Goal: Task Accomplishment & Management: Manage account settings

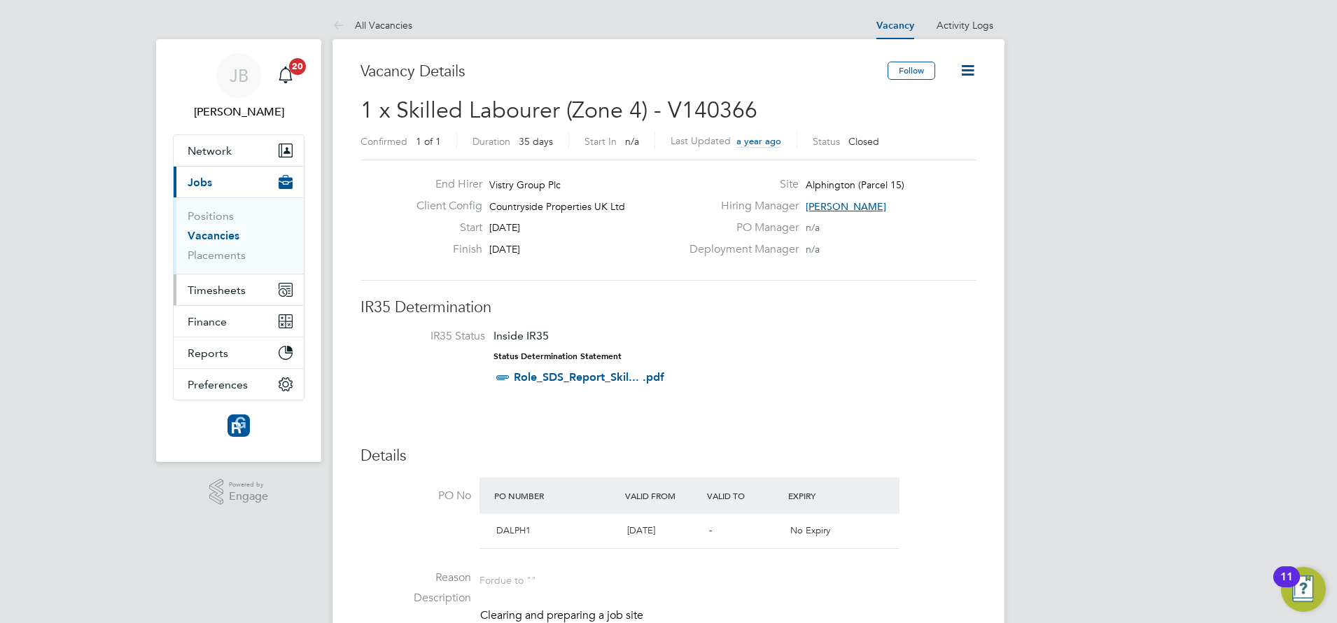
click at [210, 284] on span "Timesheets" at bounding box center [217, 290] width 58 height 13
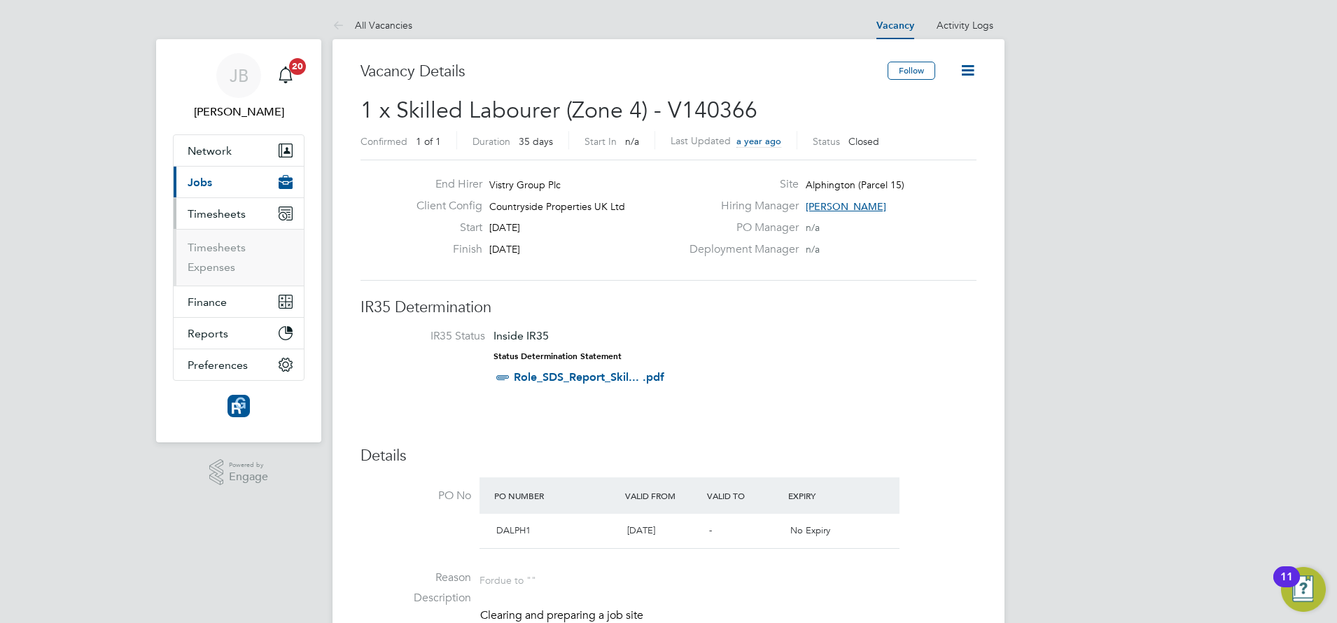
click at [220, 204] on button "Timesheets" at bounding box center [239, 213] width 130 height 31
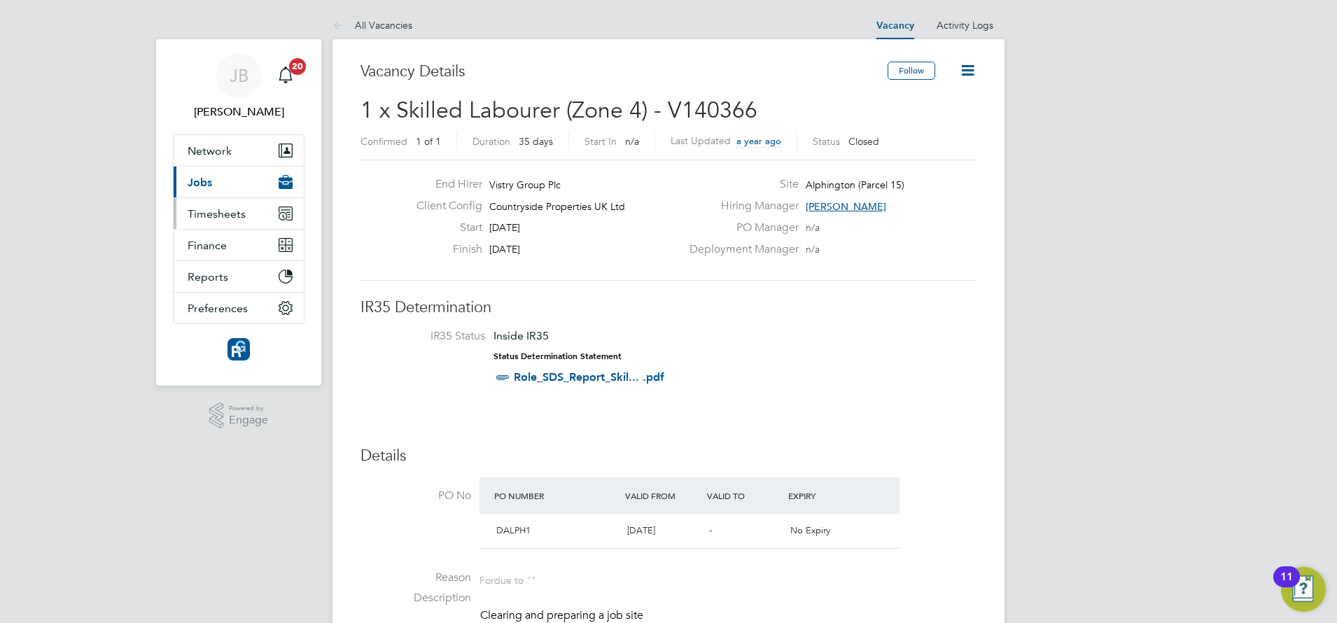
click at [221, 214] on span "Timesheets" at bounding box center [217, 213] width 58 height 13
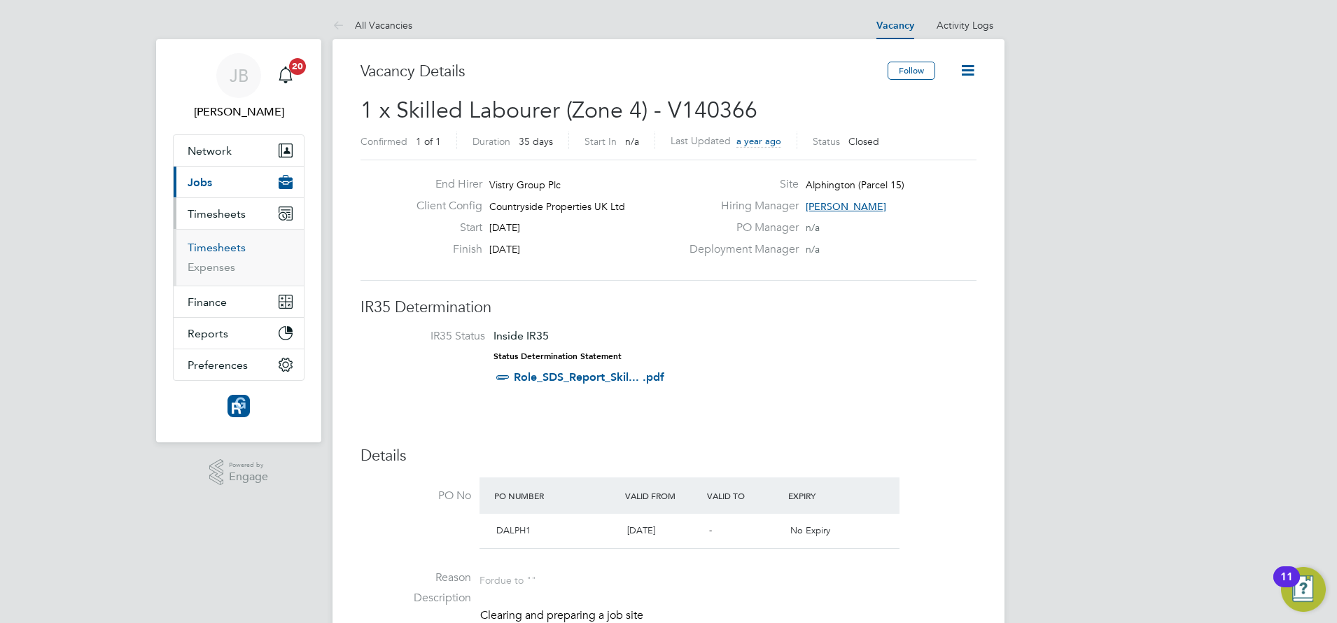
click at [209, 248] on link "Timesheets" at bounding box center [217, 247] width 58 height 13
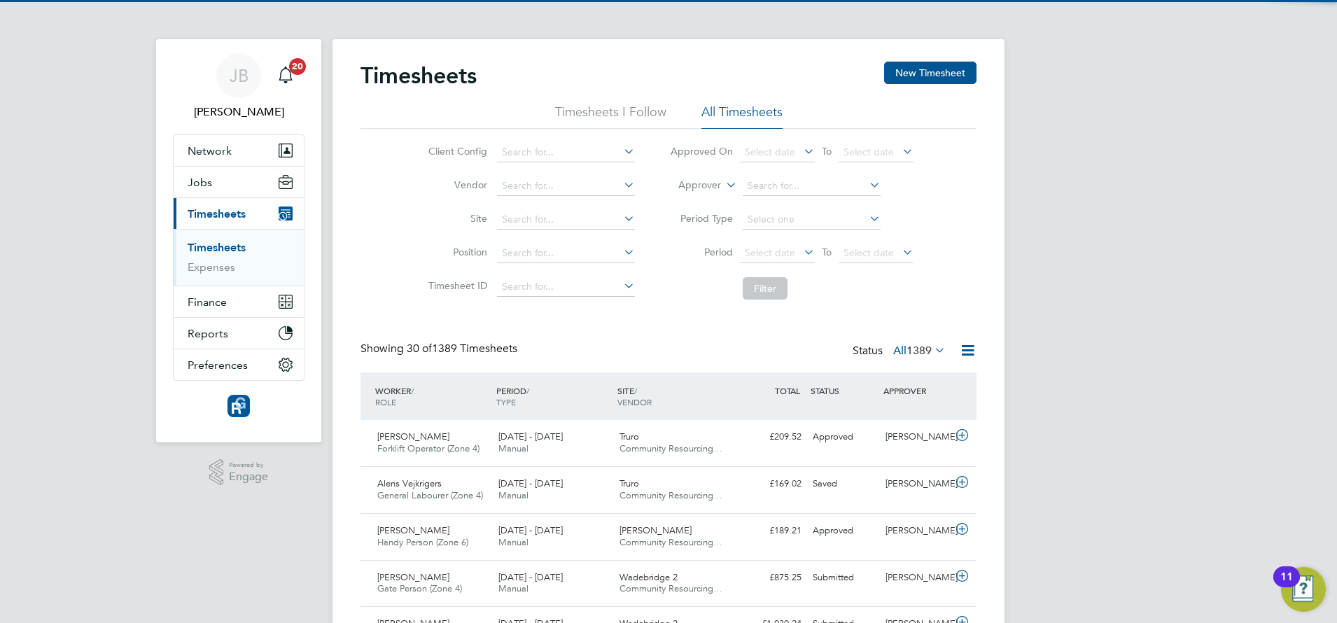
scroll to position [36, 122]
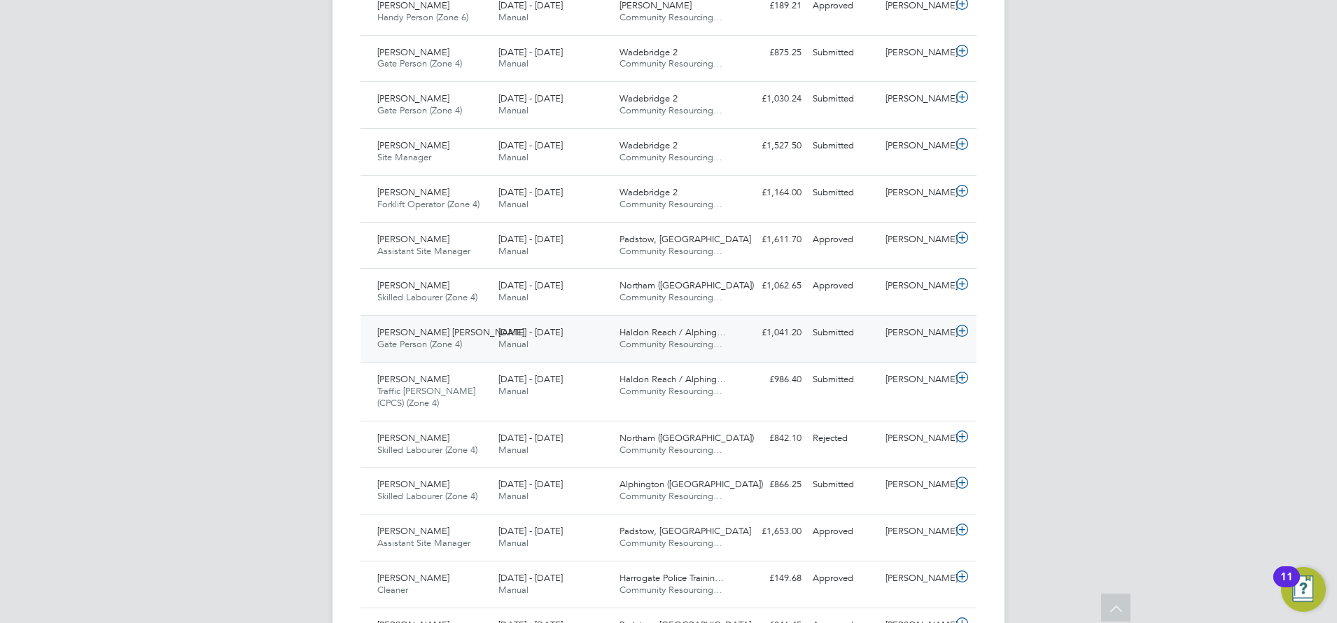
click at [461, 338] on div "Connor Iles Gate Person (Zone 4) 18 - 24 Aug 2025" at bounding box center [432, 338] width 121 height 35
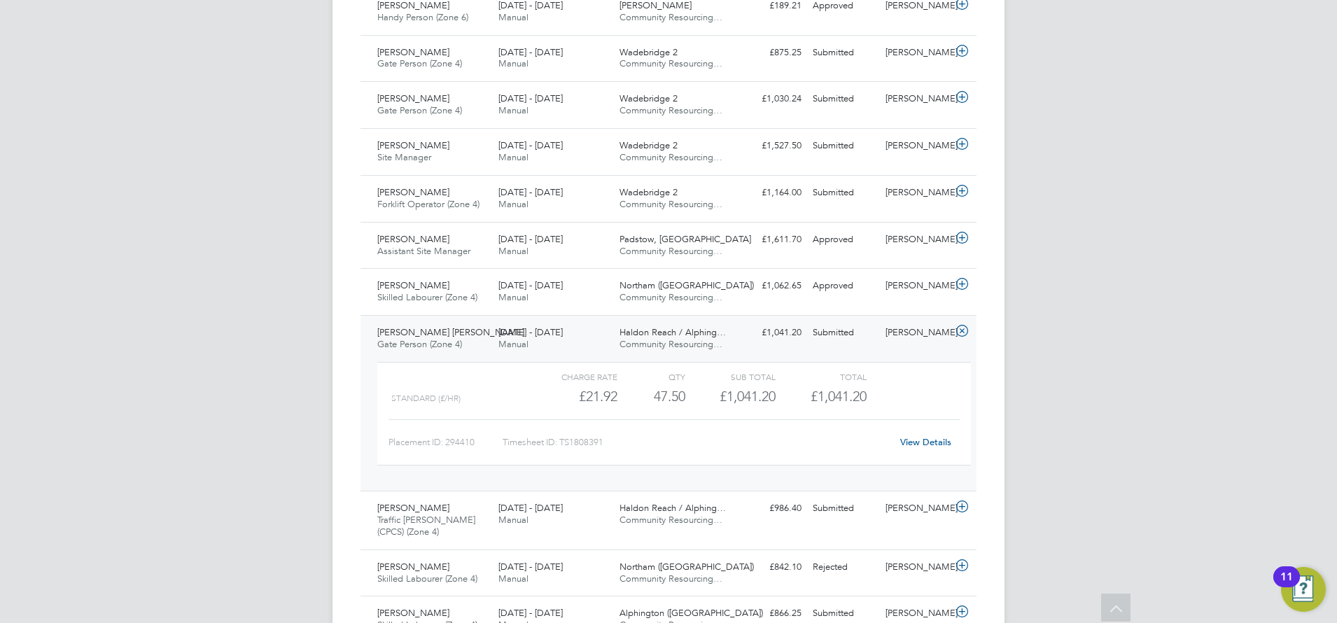
click at [452, 340] on span "Gate Person (Zone 4)" at bounding box center [419, 344] width 85 height 12
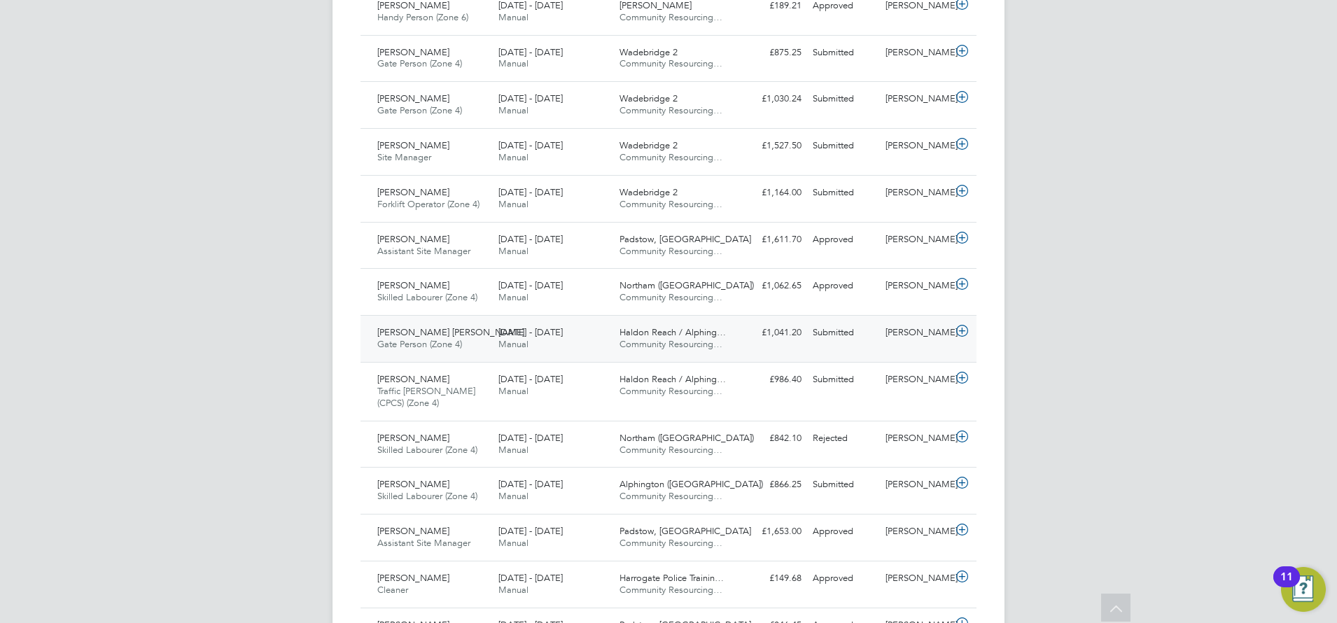
click at [815, 352] on div "Connor Iles Gate Person (Zone 4) 18 - 24 Aug 2025 18 - 24 Aug 2025 Manual Haldo…" at bounding box center [669, 338] width 616 height 47
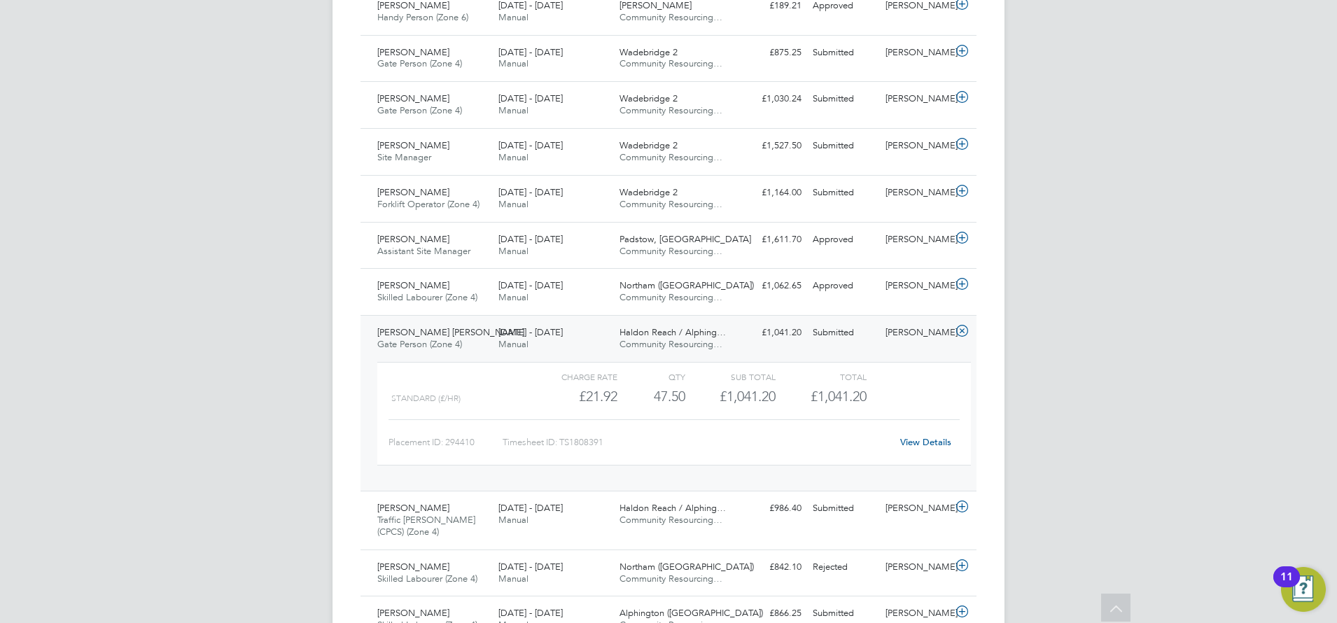
click at [930, 441] on link "View Details" at bounding box center [925, 442] width 51 height 12
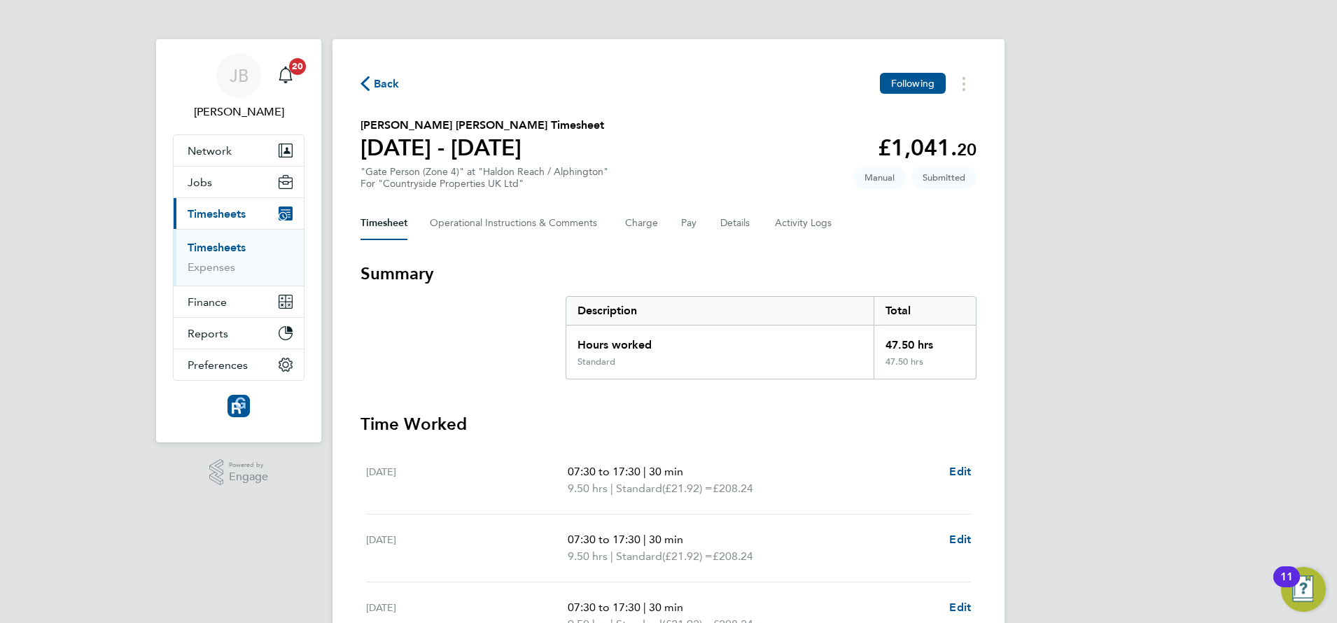
click at [716, 221] on div "Timesheet Operational Instructions & Comments Charge Pay Details Activity Logs" at bounding box center [669, 224] width 616 height 34
click at [729, 220] on button "Details" at bounding box center [736, 224] width 32 height 34
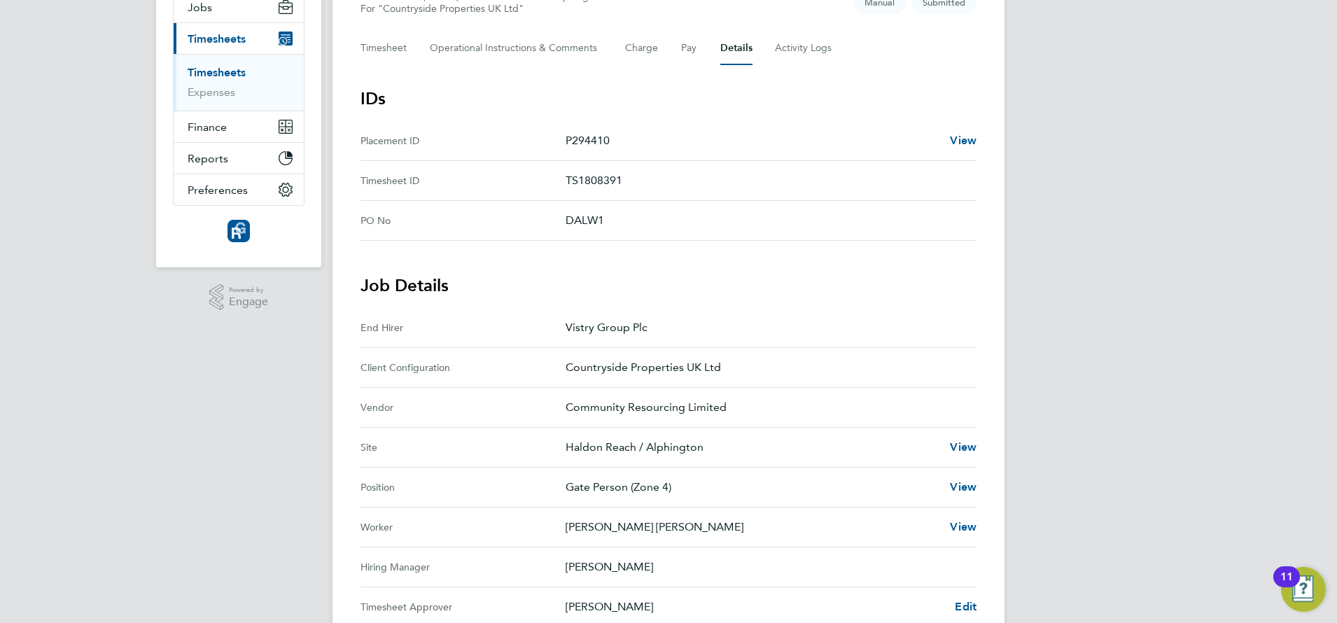
scroll to position [350, 0]
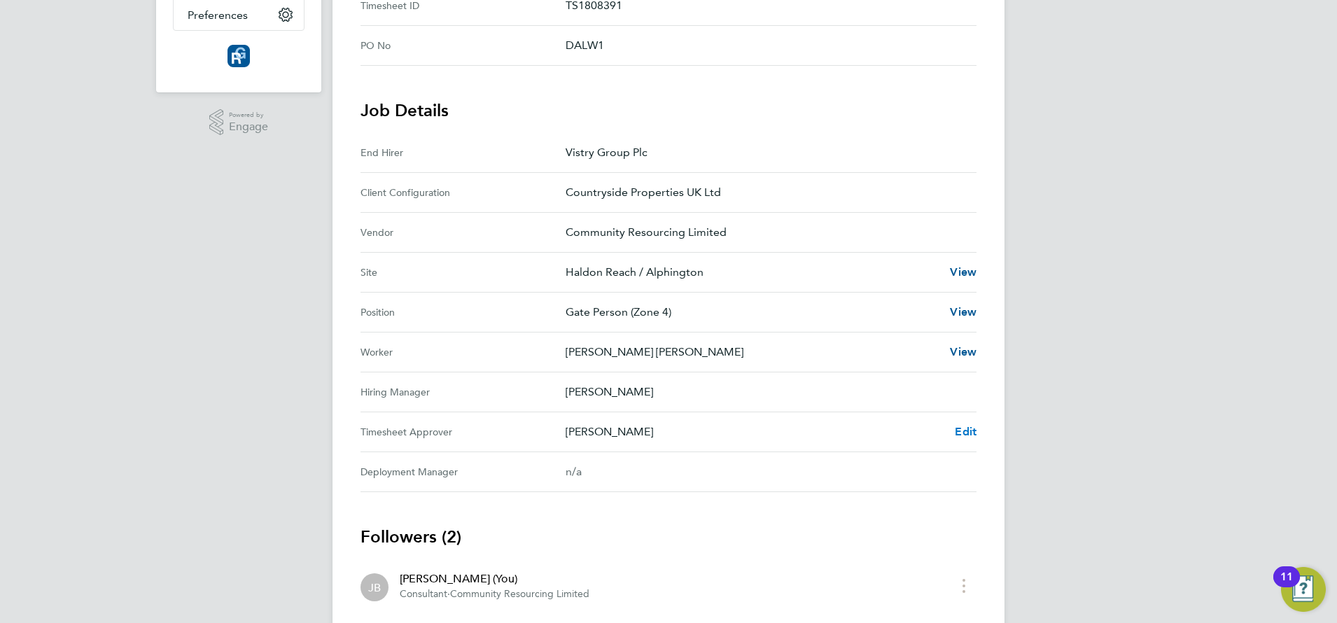
click at [972, 433] on span "Edit" at bounding box center [966, 431] width 22 height 13
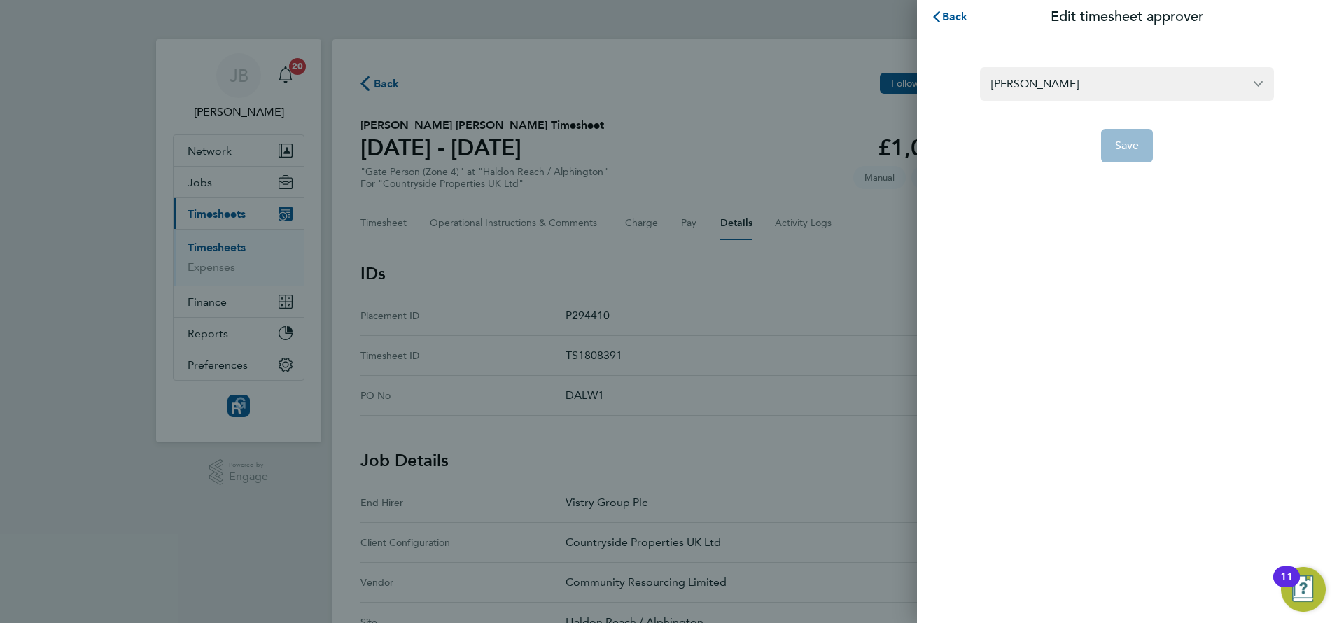
click at [1040, 104] on form "James Barnard Save" at bounding box center [1127, 114] width 294 height 95
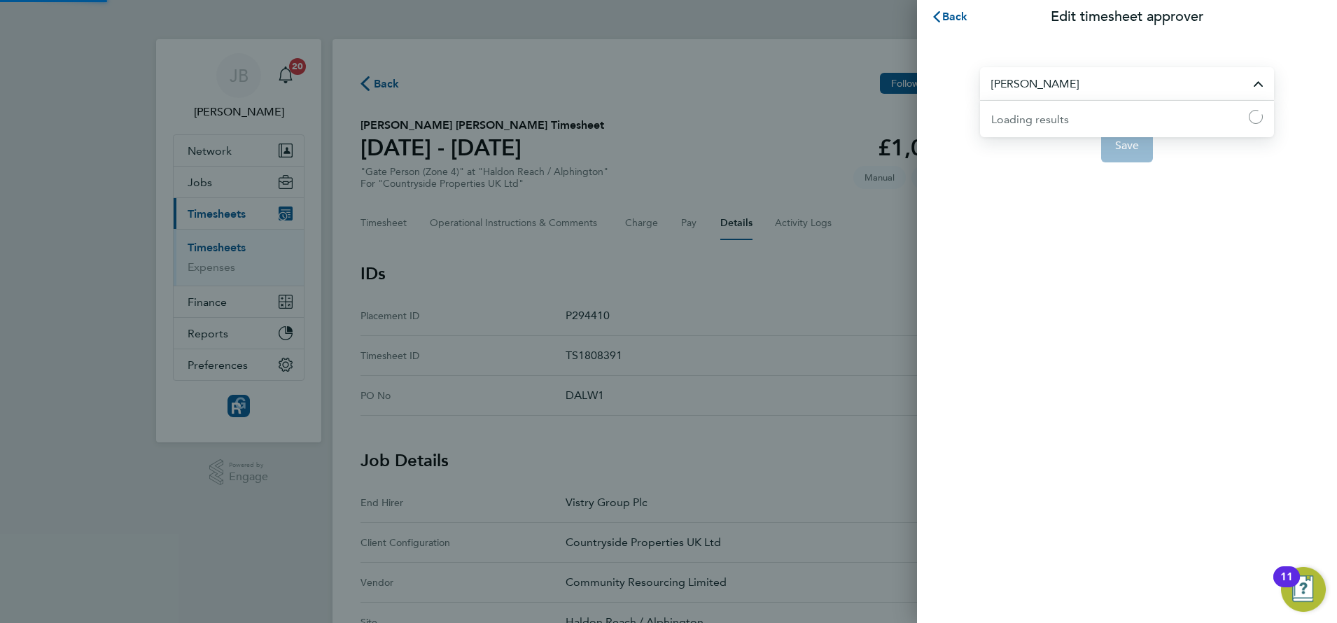
click at [1027, 92] on input "[PERSON_NAME]" at bounding box center [1127, 83] width 294 height 33
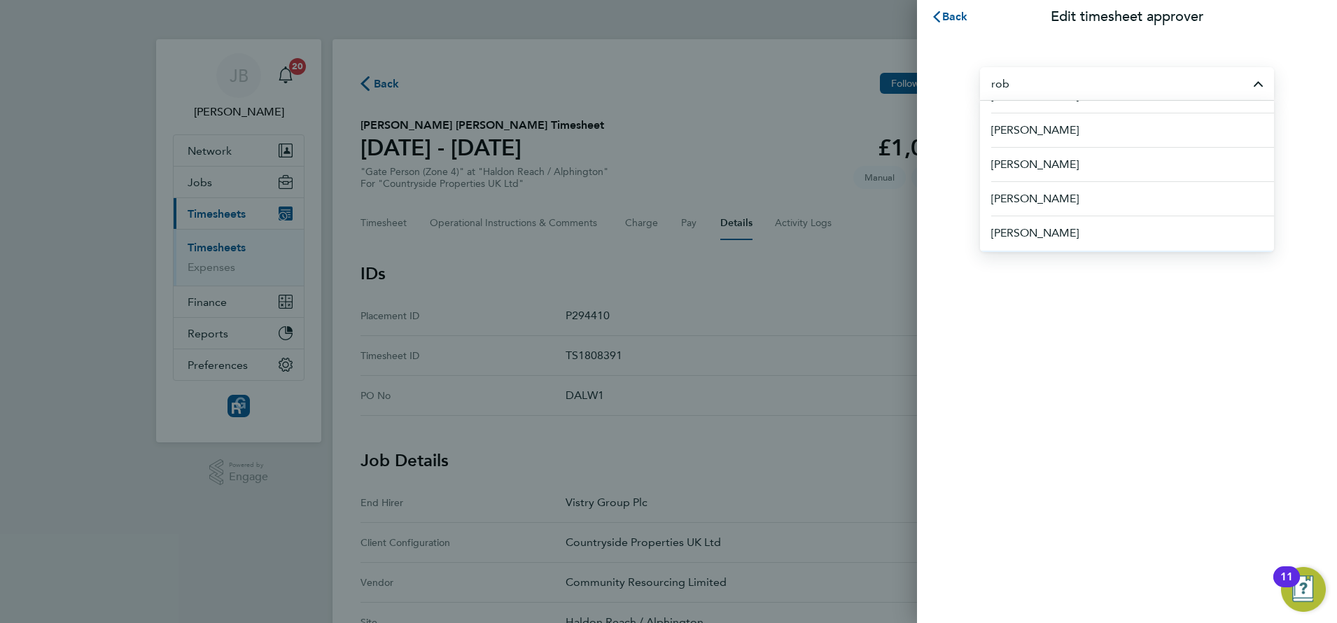
scroll to position [350, 0]
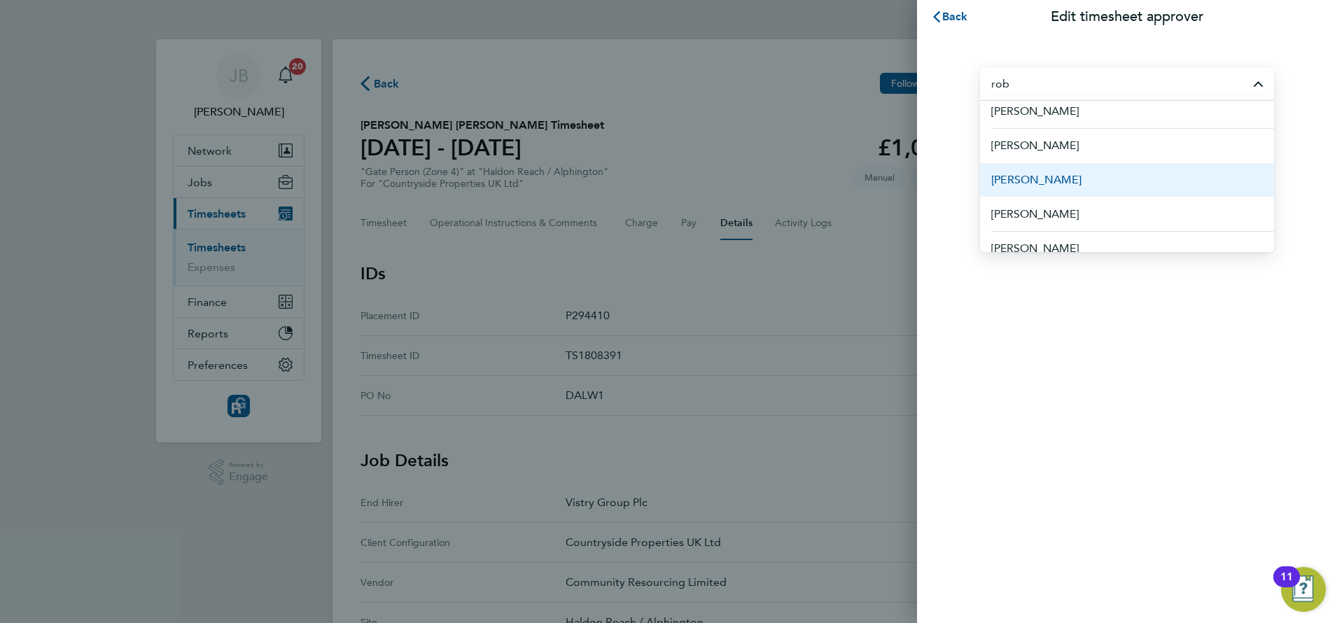
click at [1070, 185] on li "[PERSON_NAME]" at bounding box center [1127, 179] width 294 height 34
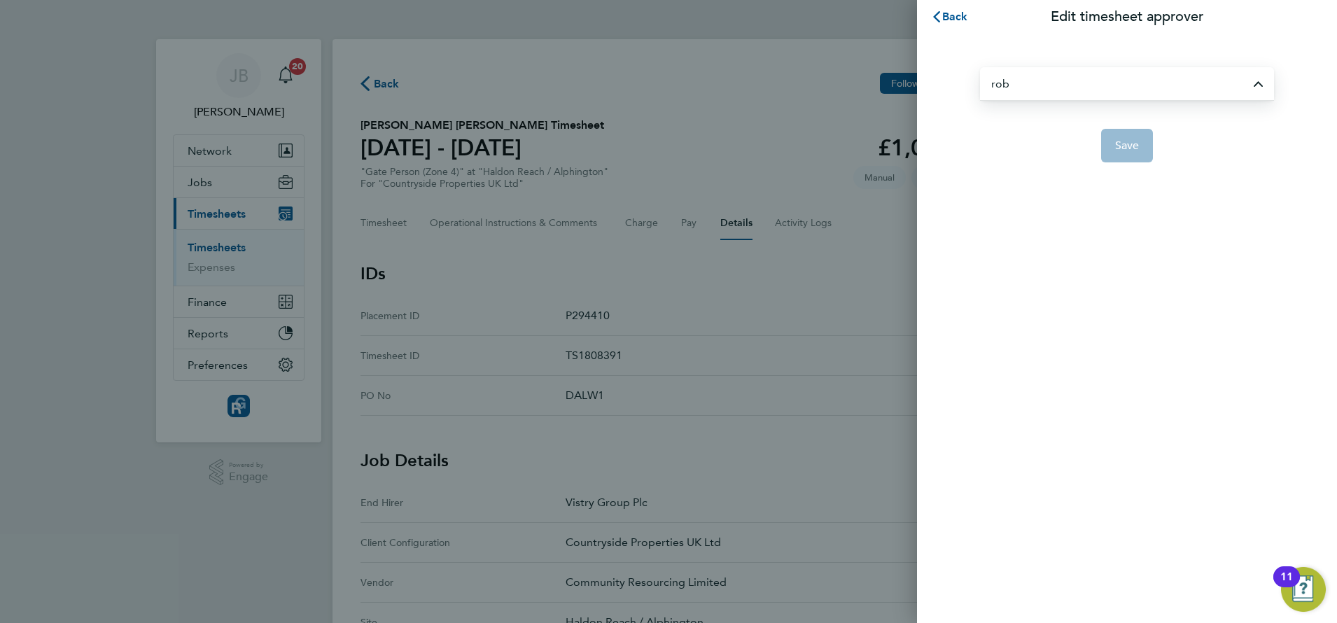
type input "[PERSON_NAME]"
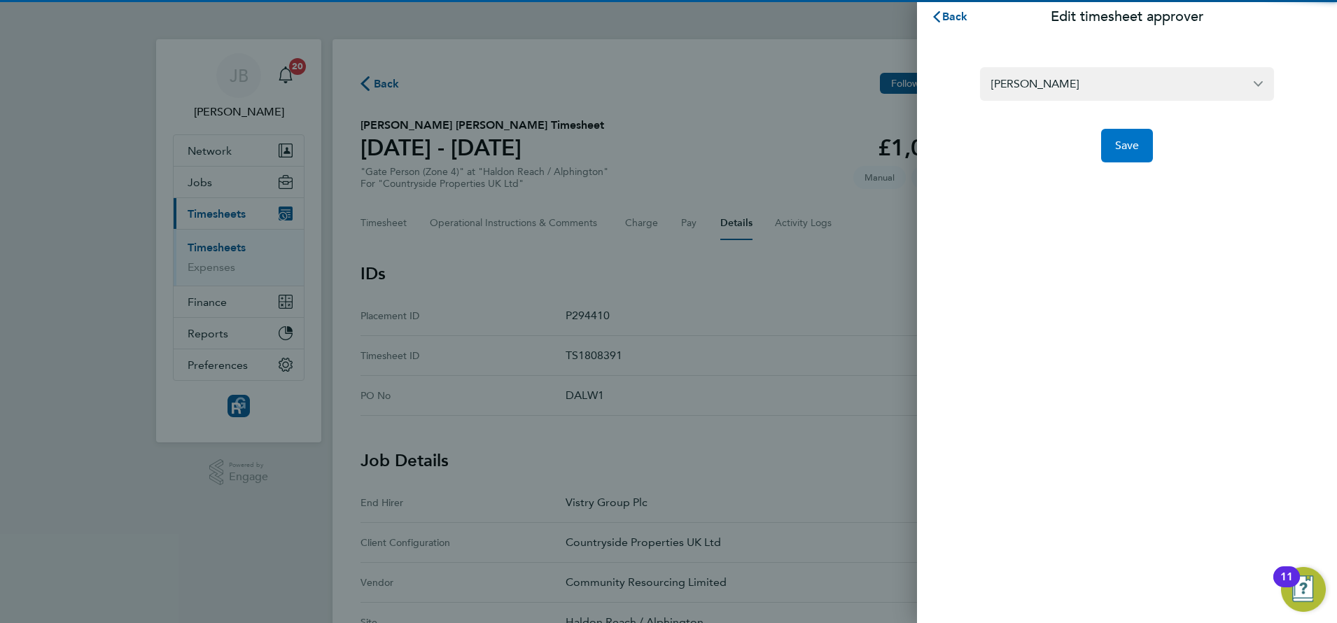
click at [1128, 144] on span "Save" at bounding box center [1127, 146] width 25 height 14
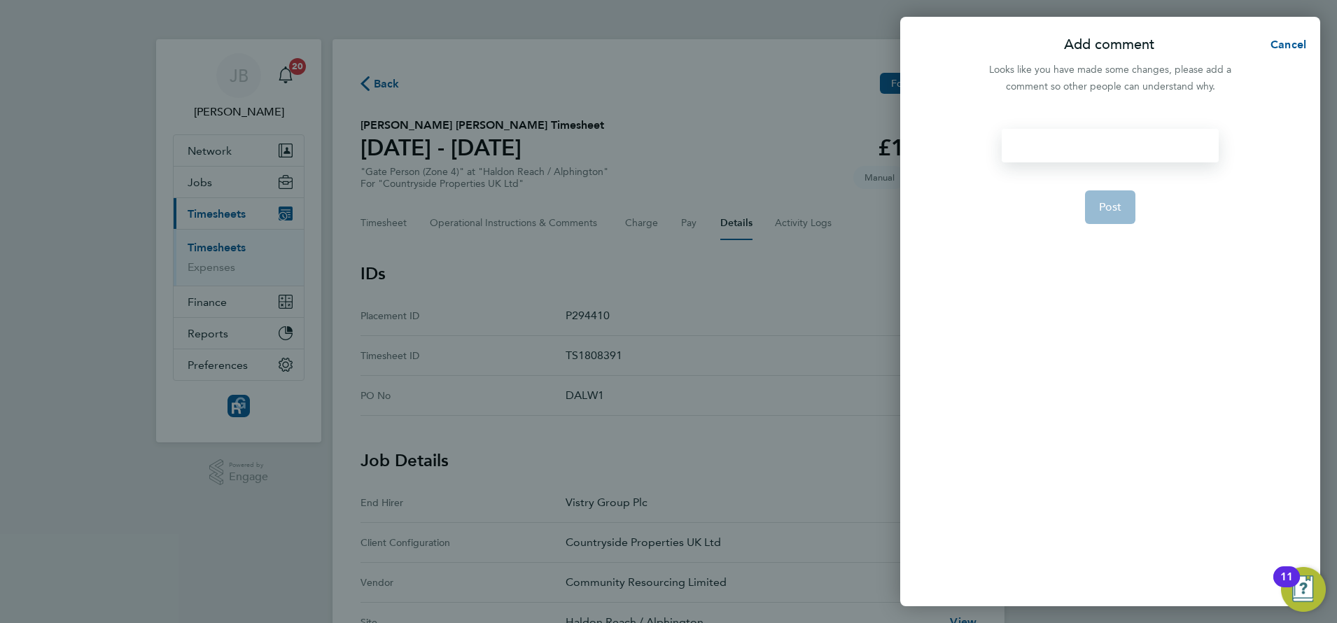
click at [1097, 144] on div at bounding box center [1110, 146] width 216 height 34
click at [1113, 218] on button "Post" at bounding box center [1110, 207] width 51 height 34
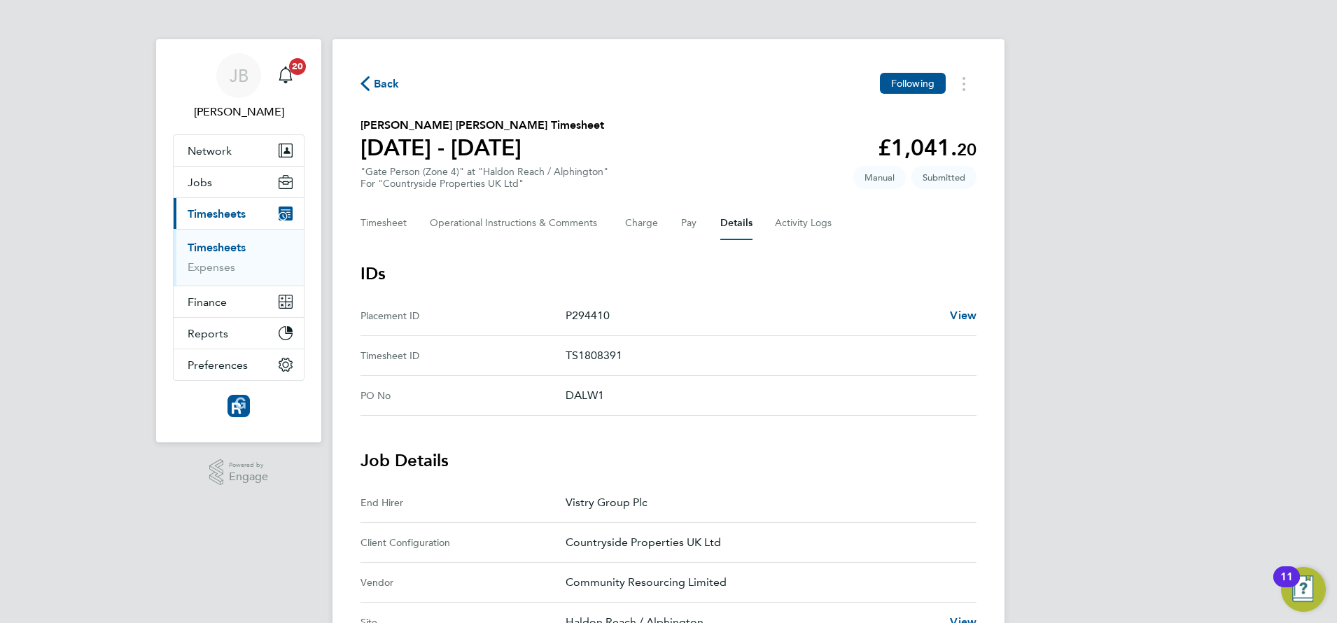
click at [388, 85] on span "Back" at bounding box center [387, 84] width 26 height 17
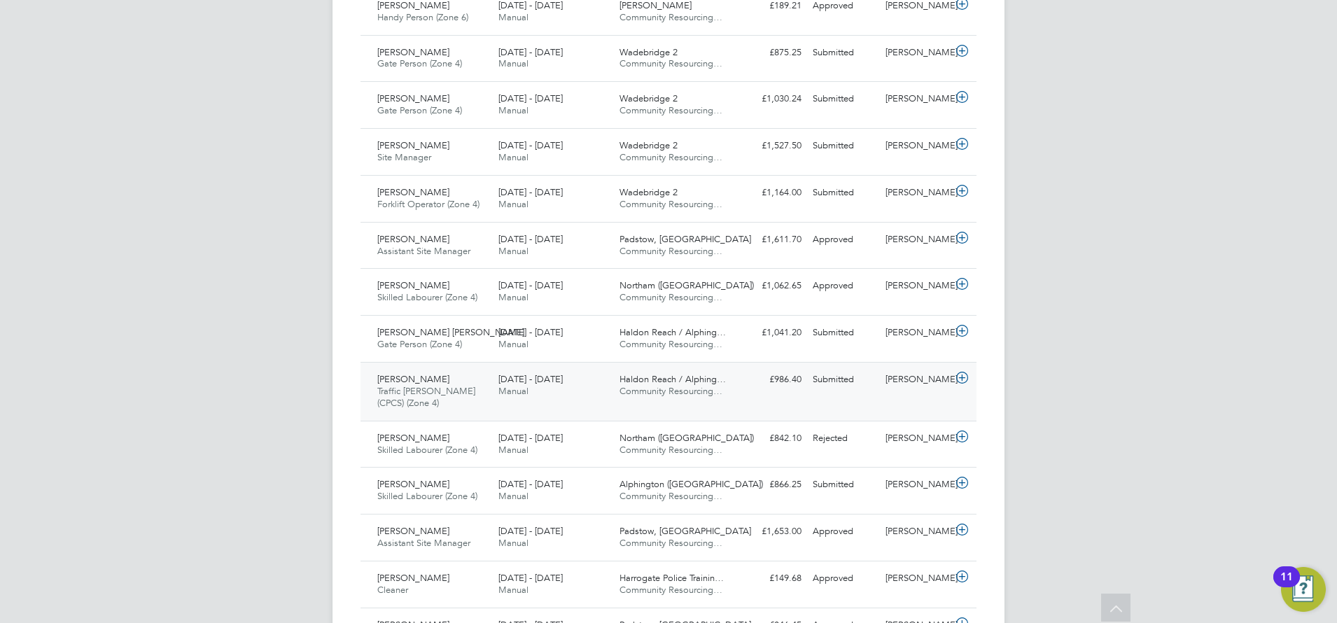
click at [434, 382] on span "Simon Williams" at bounding box center [413, 379] width 72 height 12
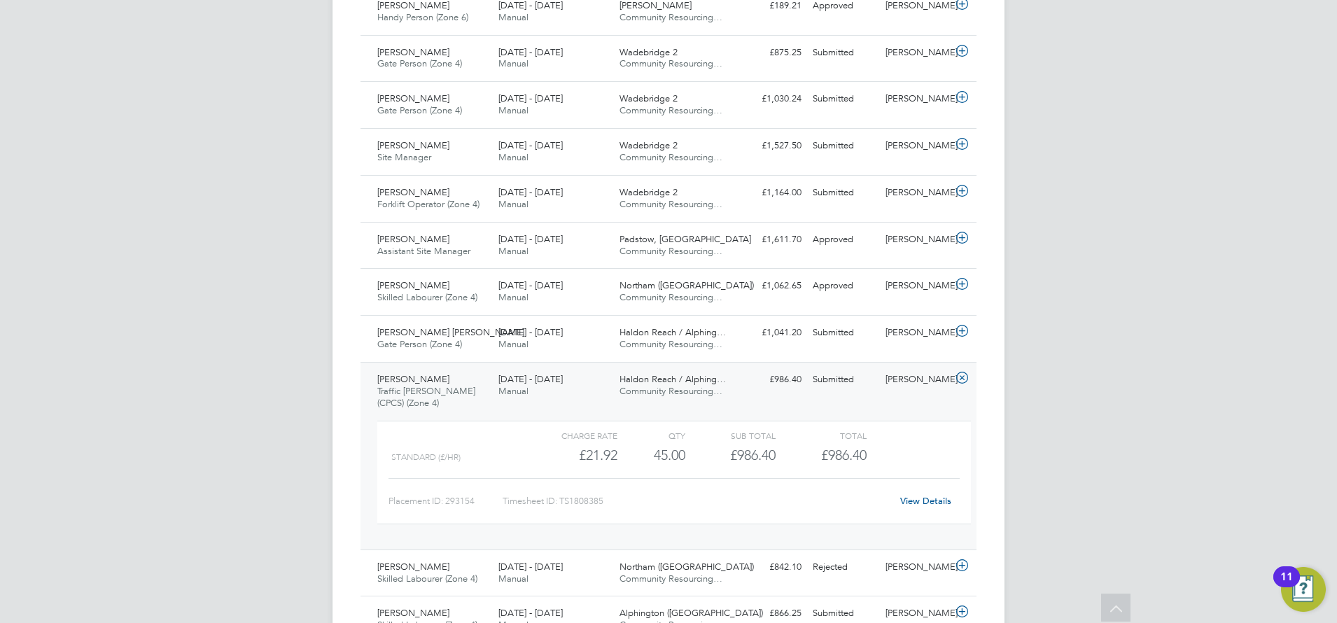
click at [919, 502] on link "View Details" at bounding box center [925, 501] width 51 height 12
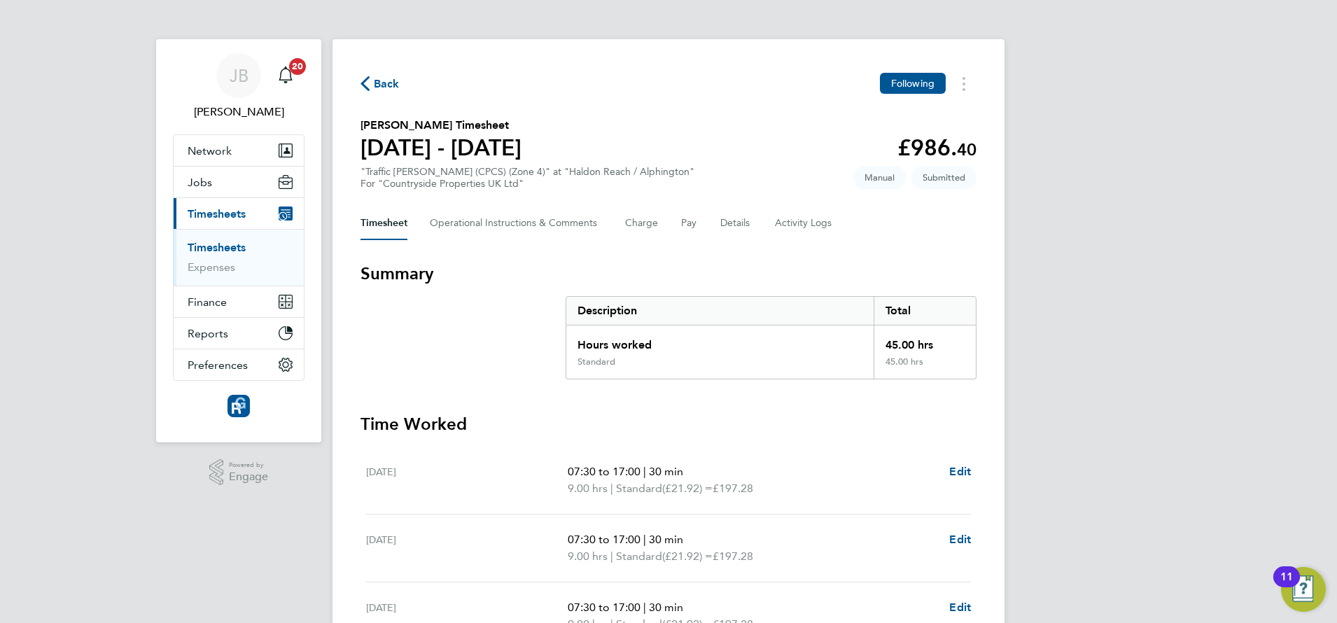
click at [719, 231] on div "Timesheet Operational Instructions & Comments Charge Pay Details Activity Logs" at bounding box center [669, 224] width 616 height 34
click at [752, 216] on div "Timesheet Operational Instructions & Comments Charge Pay Details Activity Logs" at bounding box center [669, 224] width 616 height 34
click at [736, 218] on button "Details" at bounding box center [736, 224] width 32 height 34
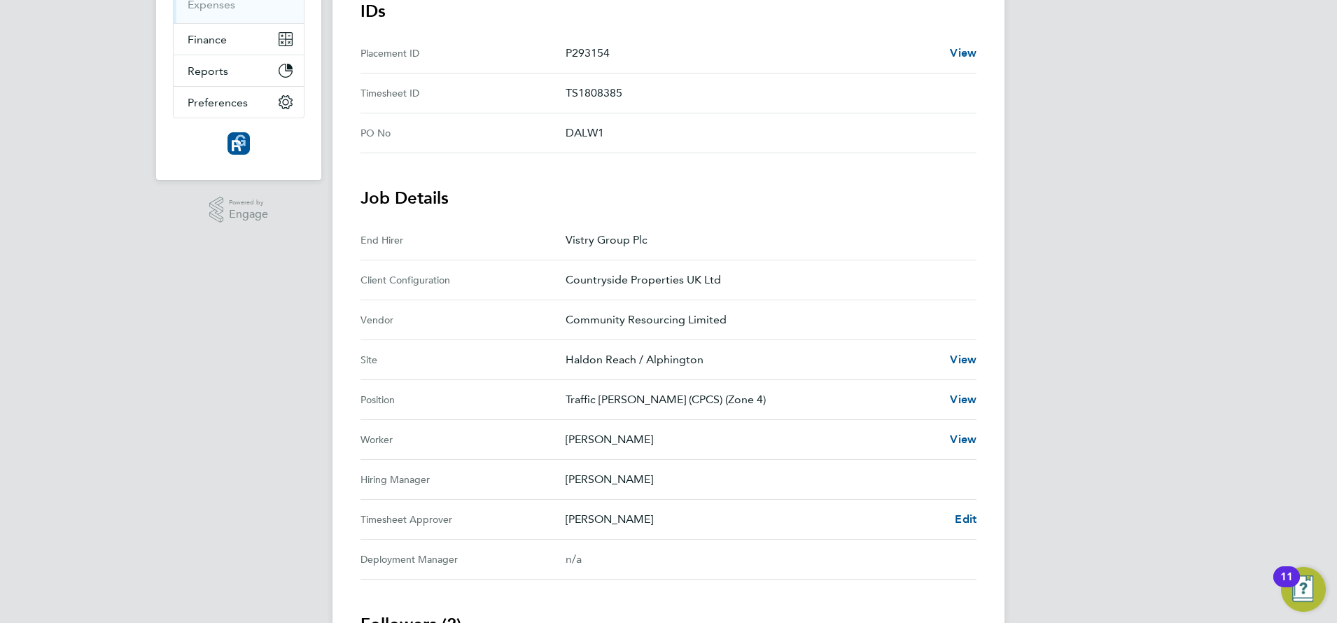
scroll to position [350, 0]
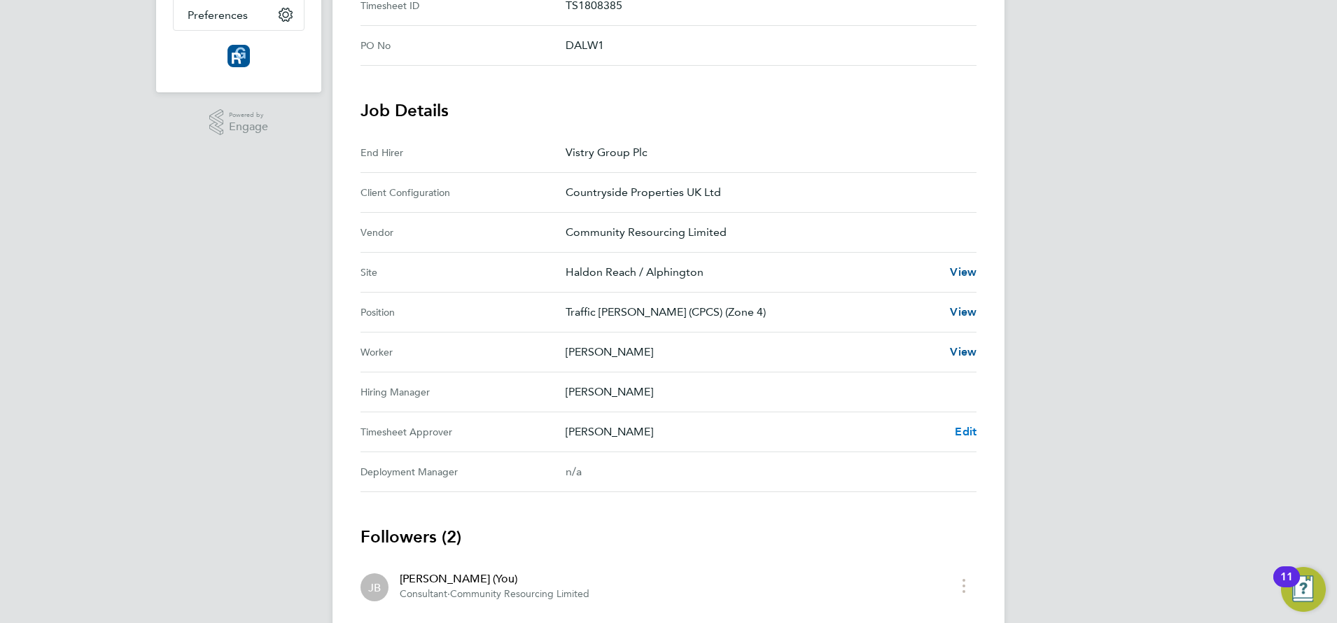
click at [972, 429] on span "Edit" at bounding box center [966, 431] width 22 height 13
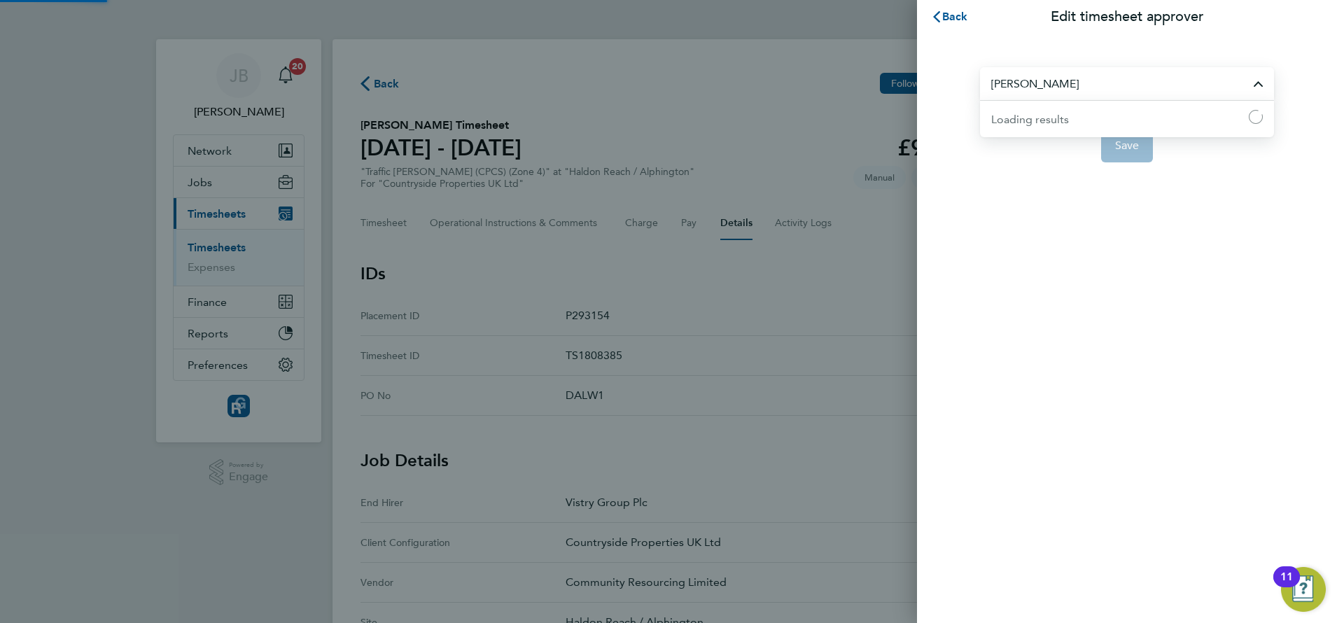
click at [1054, 81] on input "[PERSON_NAME]" at bounding box center [1127, 83] width 294 height 33
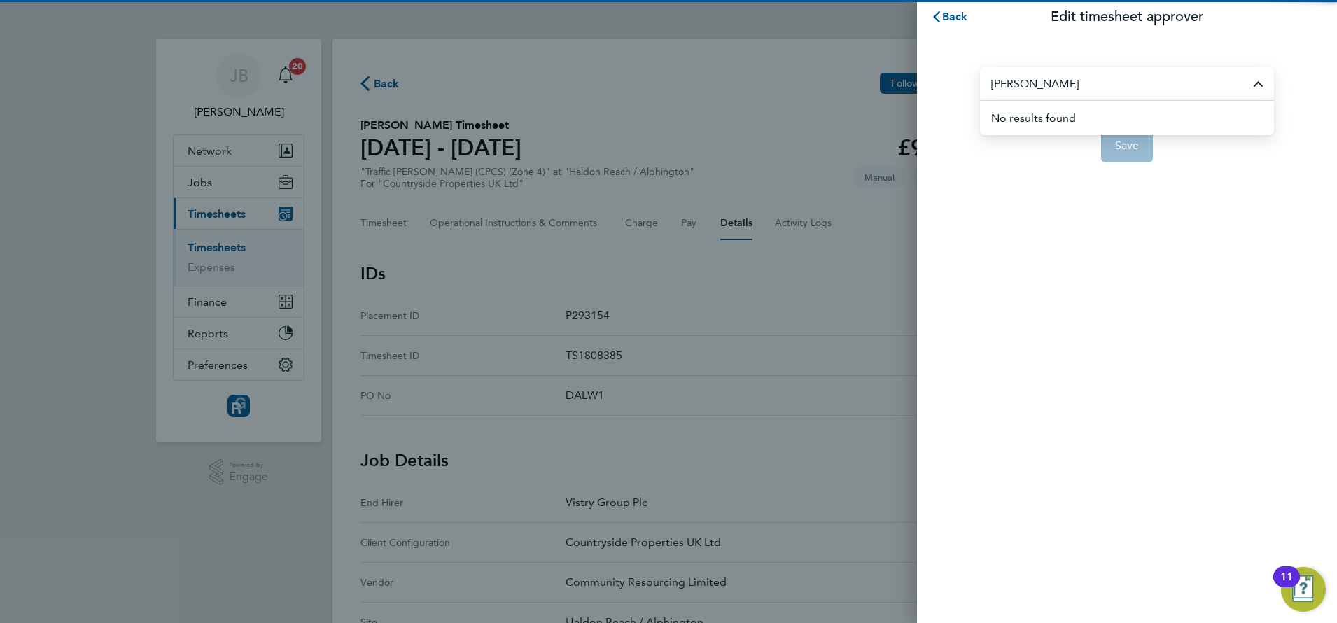
type input "rob pendal"
click at [1065, 117] on li "No results found" at bounding box center [1132, 118] width 283 height 34
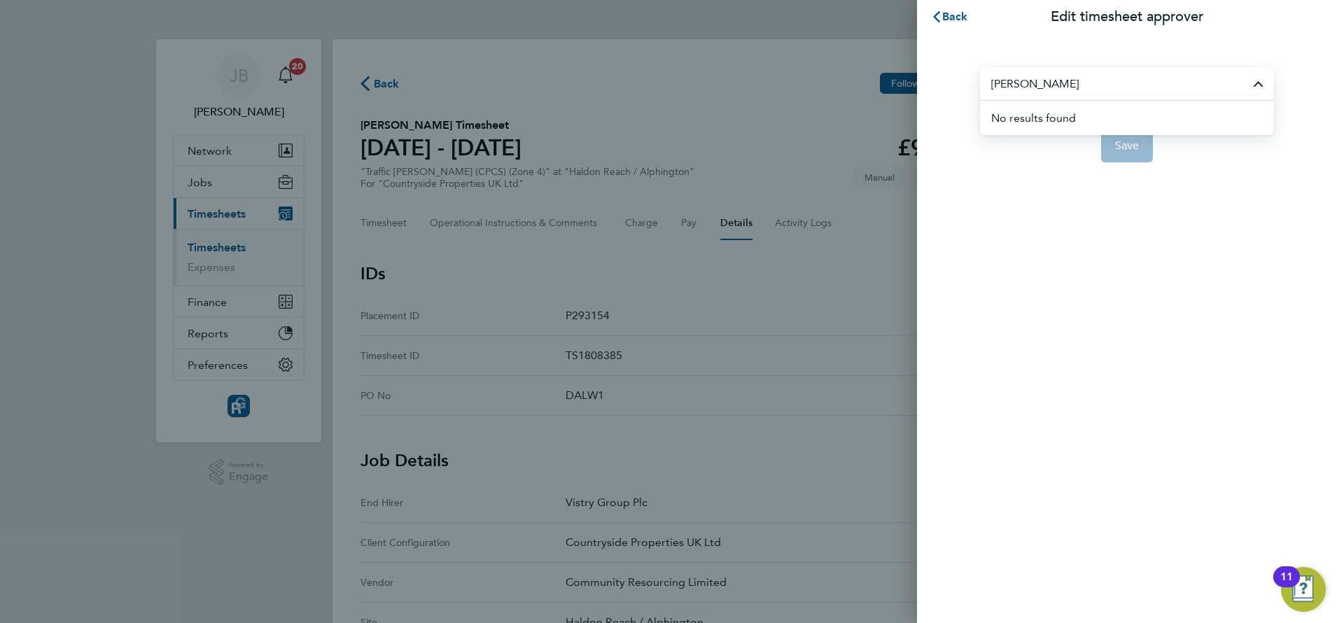
click at [1061, 76] on input "rob pendal" at bounding box center [1127, 83] width 294 height 33
click at [1045, 116] on span "[PERSON_NAME]" at bounding box center [1035, 118] width 88 height 17
type input "[PERSON_NAME]"
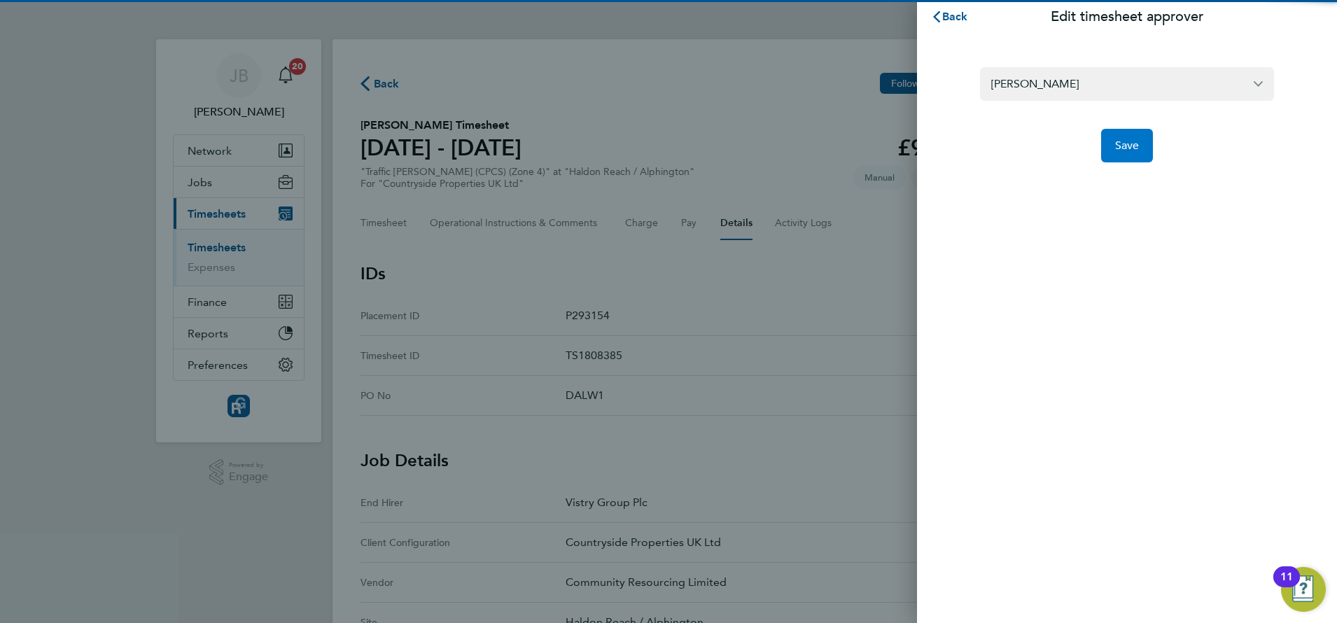
click at [1116, 148] on span "Save" at bounding box center [1127, 146] width 25 height 14
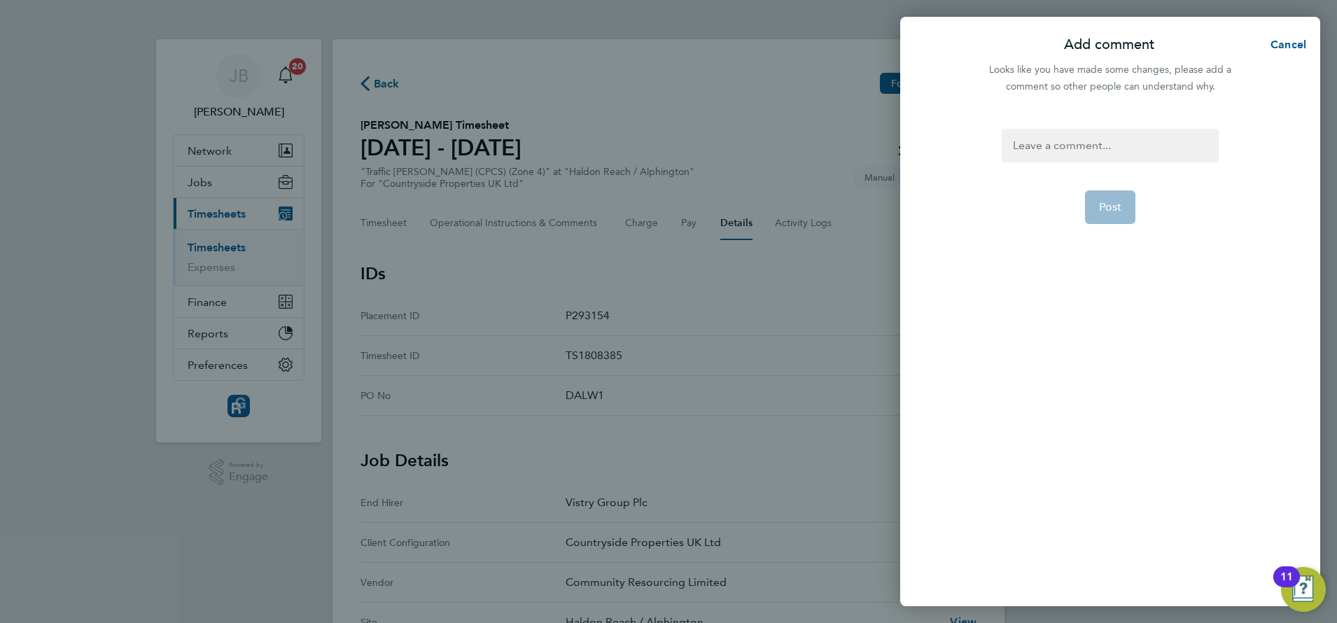
click at [1129, 149] on div at bounding box center [1110, 146] width 216 height 34
click at [1128, 148] on div at bounding box center [1110, 146] width 216 height 34
click at [1099, 213] on span "Post" at bounding box center [1110, 207] width 23 height 14
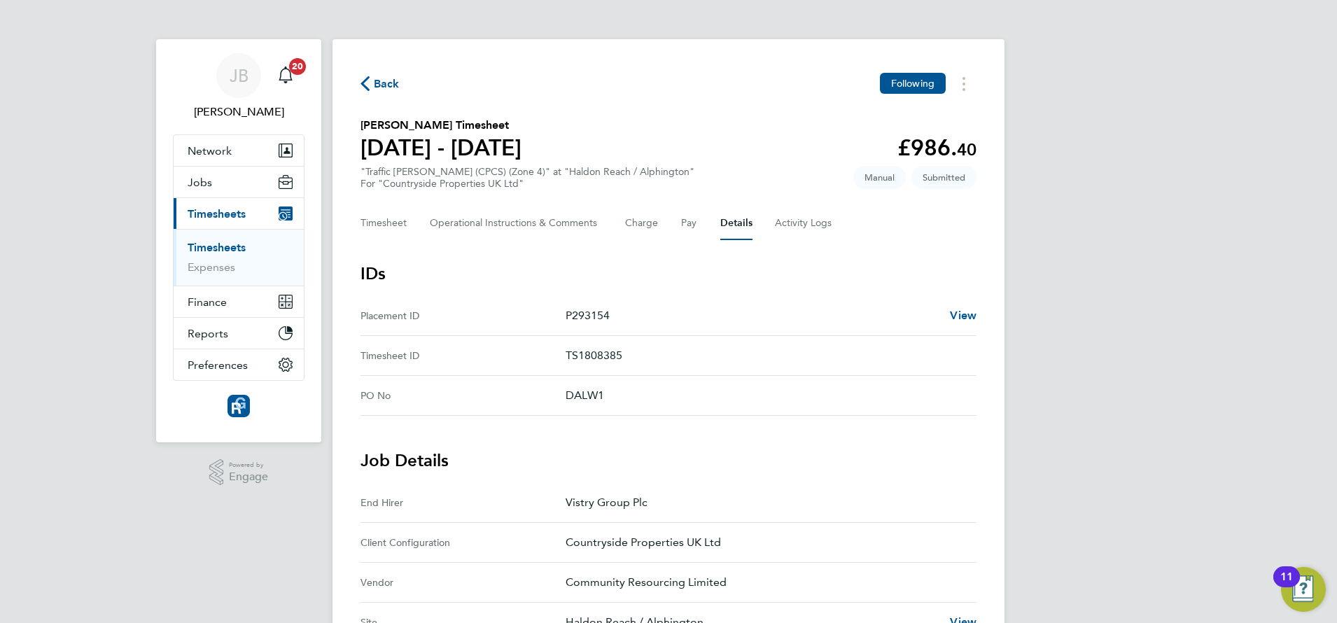
click at [372, 83] on span "Back" at bounding box center [380, 82] width 39 height 13
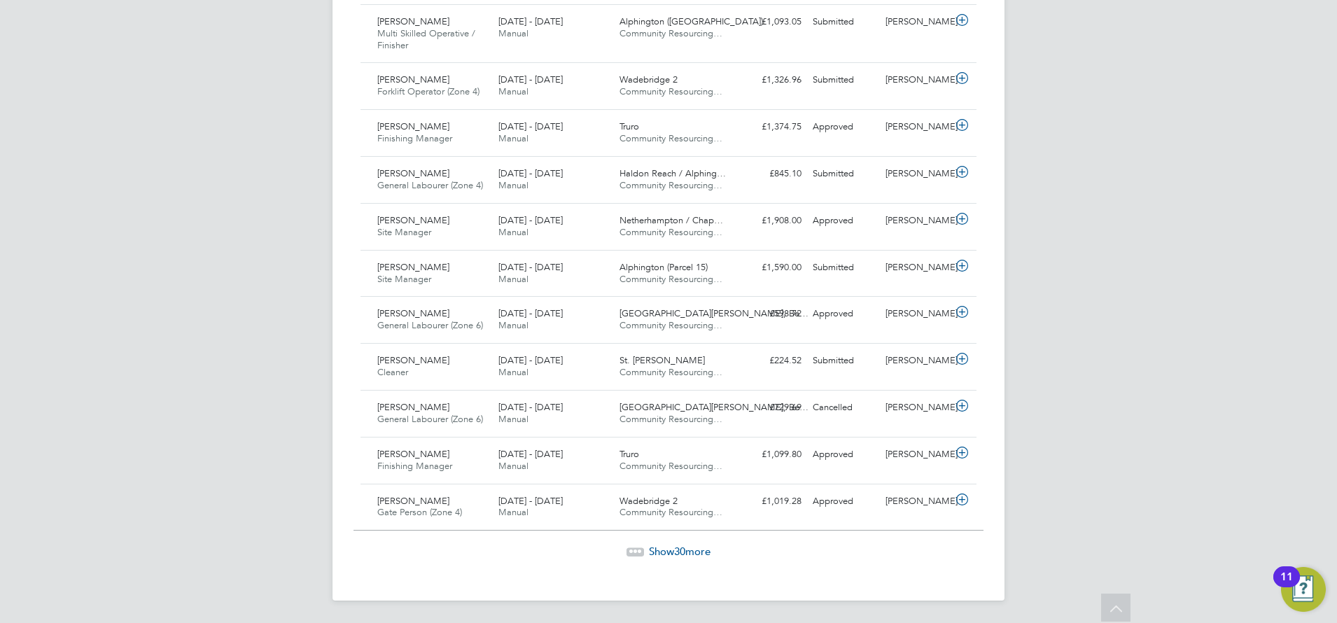
click at [644, 545] on div "Show 30 more" at bounding box center [669, 552] width 630 height 14
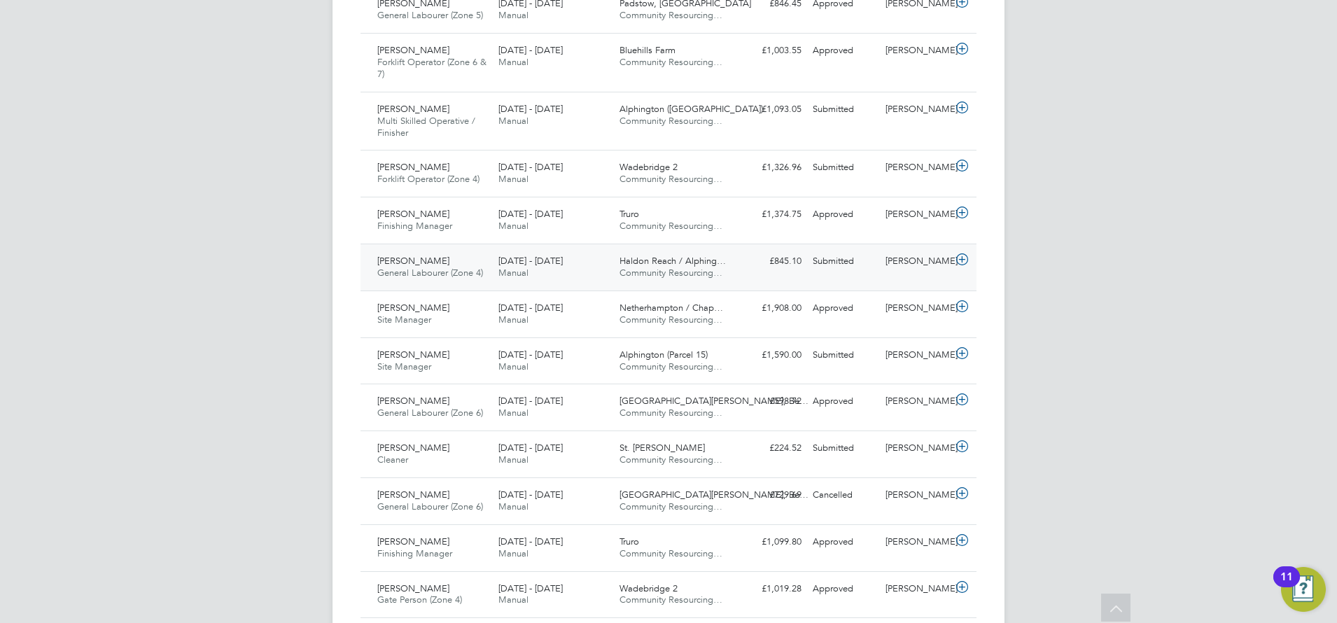
click at [438, 262] on div "Philip Hunt General Labourer (Zone 4) 18 - 24 Aug 2025" at bounding box center [432, 267] width 121 height 35
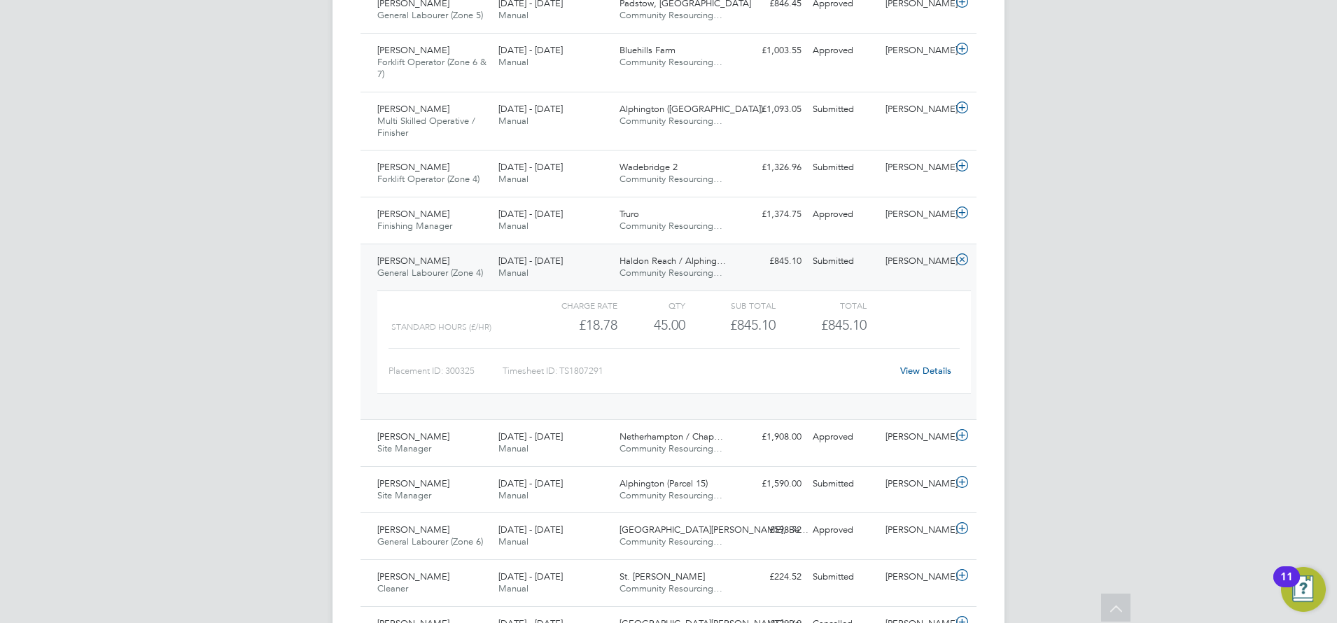
click at [933, 373] on link "View Details" at bounding box center [925, 371] width 51 height 12
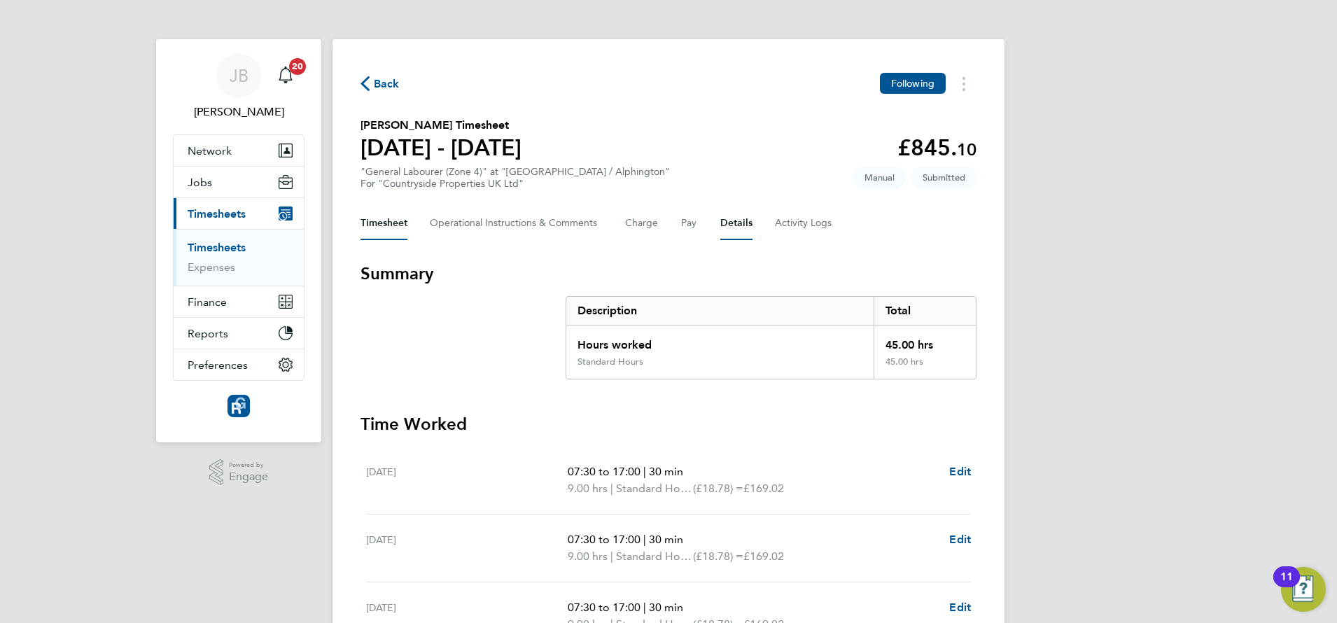
click at [736, 221] on button "Details" at bounding box center [736, 224] width 32 height 34
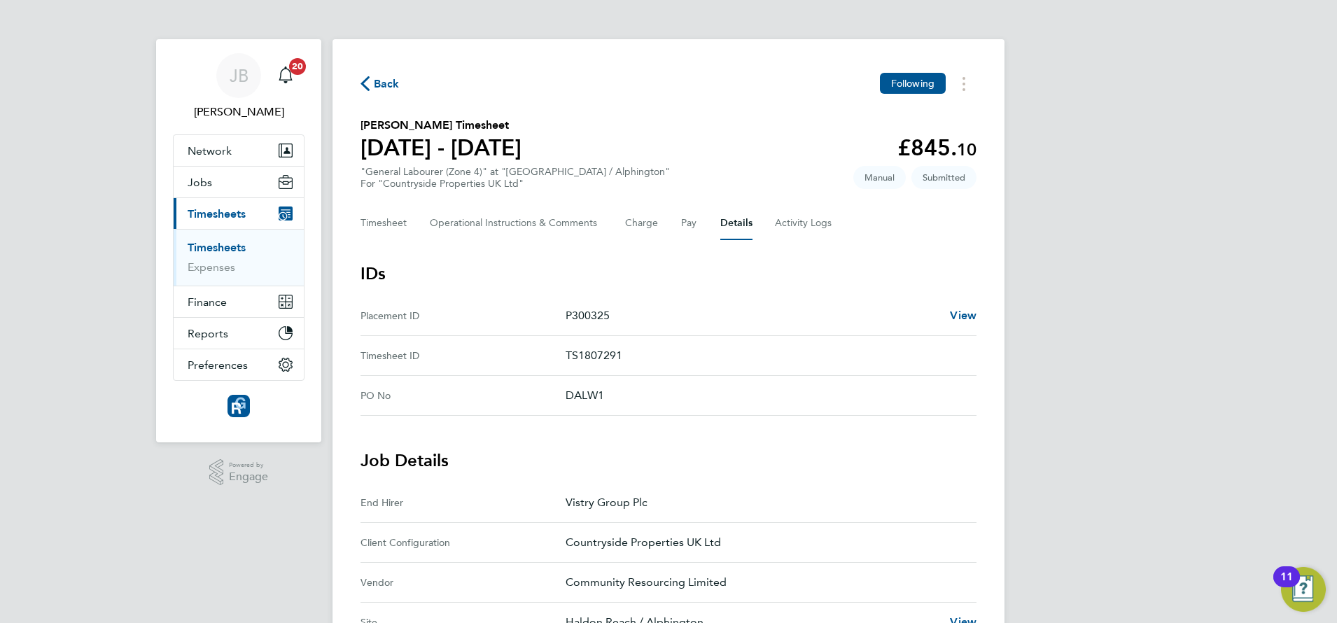
scroll to position [263, 0]
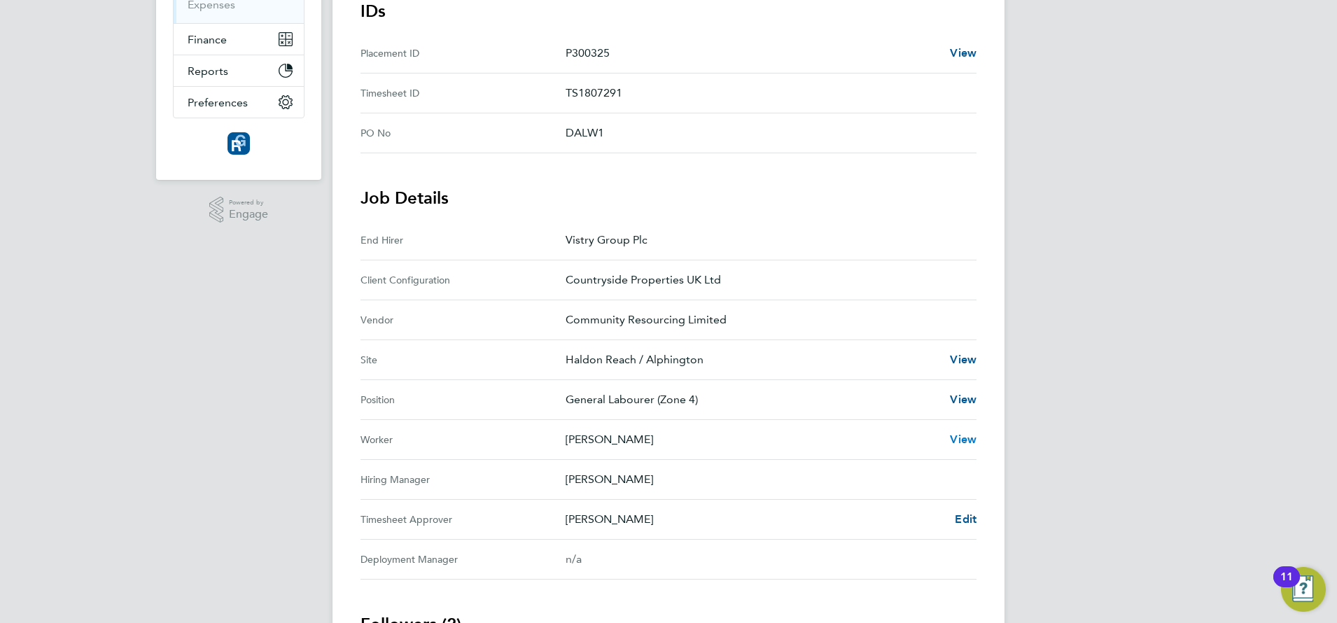
click at [958, 438] on span "View" at bounding box center [963, 439] width 27 height 13
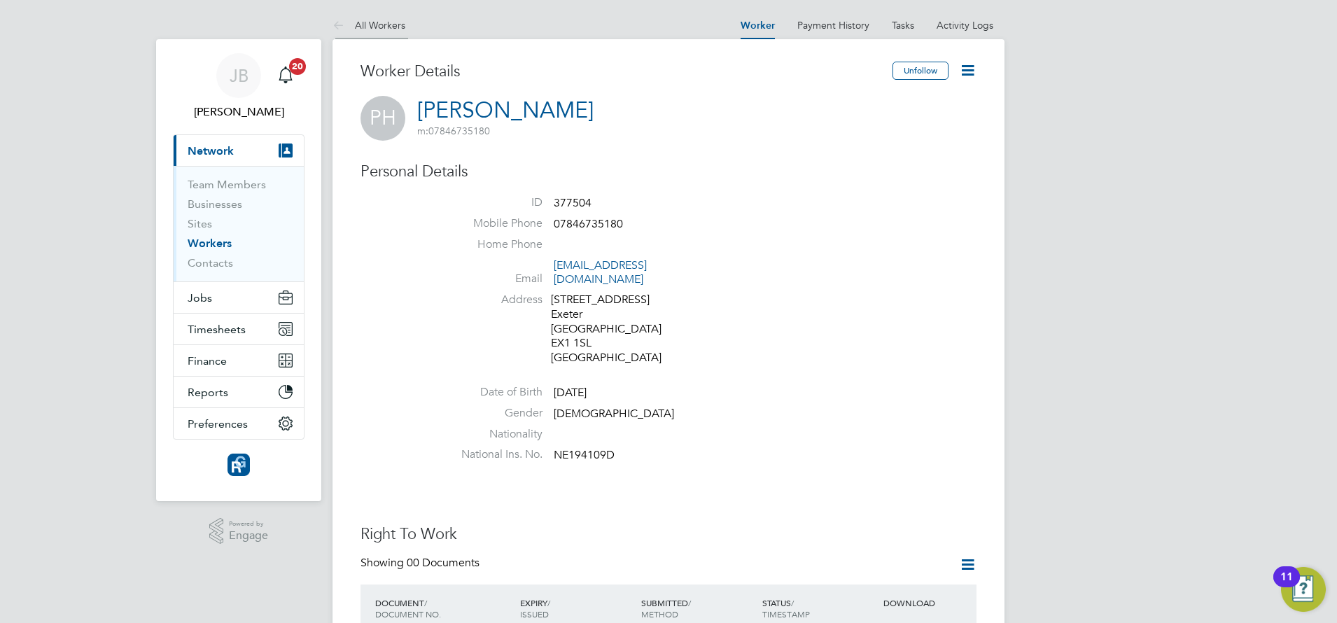
click at [377, 21] on link "All Workers" at bounding box center [369, 25] width 73 height 13
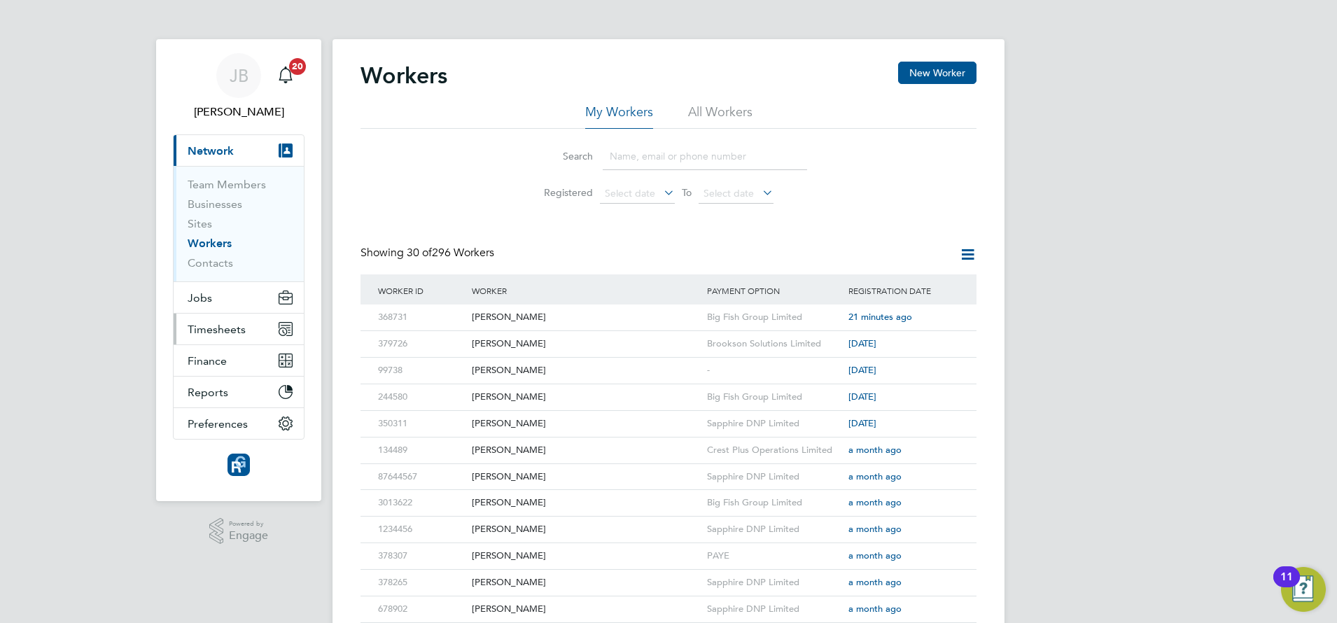
click at [221, 333] on span "Timesheets" at bounding box center [217, 329] width 58 height 13
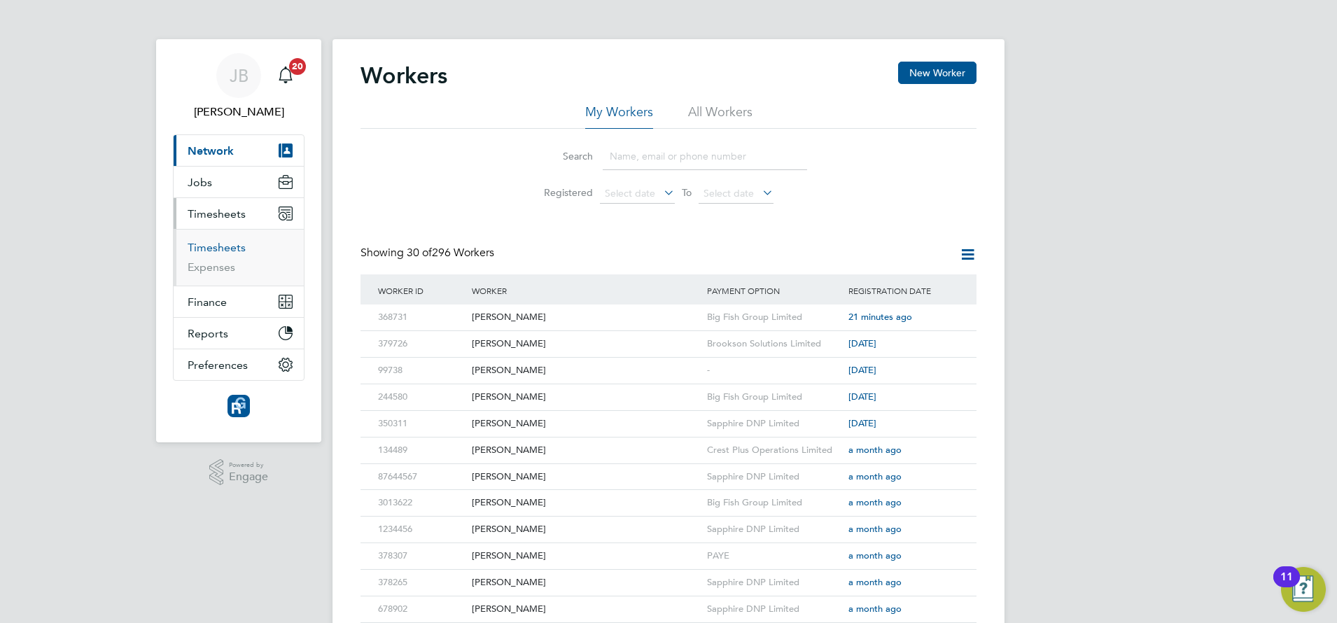
click at [213, 244] on link "Timesheets" at bounding box center [217, 247] width 58 height 13
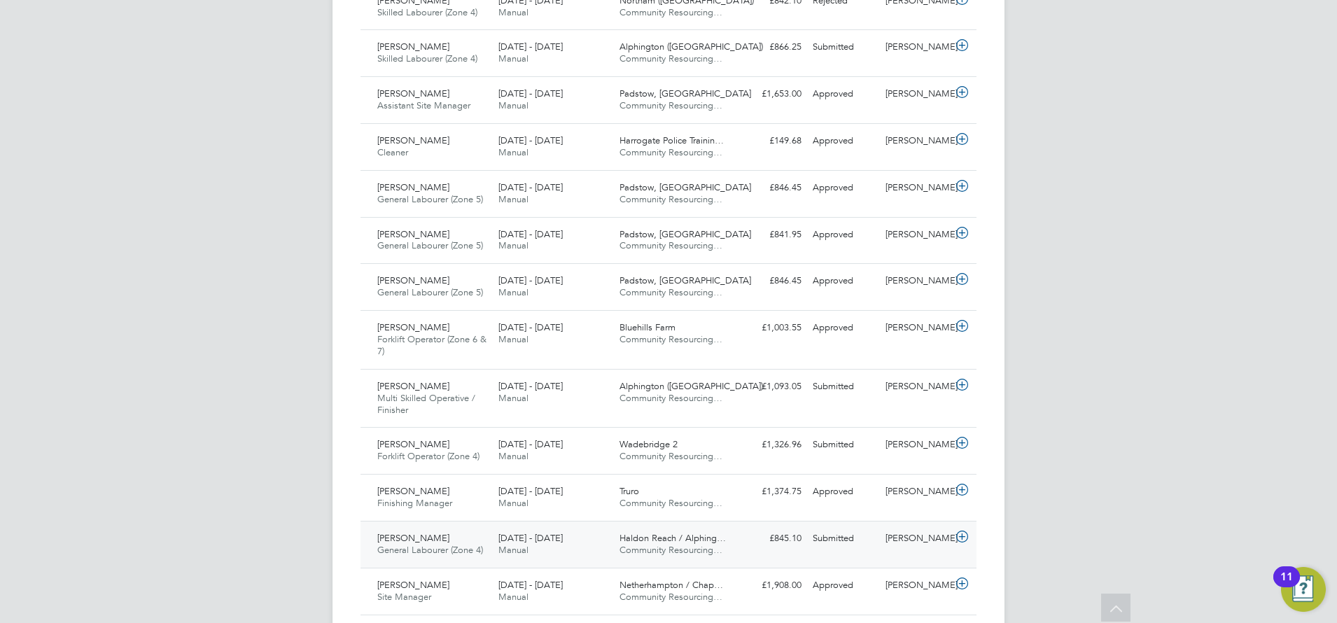
click at [437, 545] on span "General Labourer (Zone 4)" at bounding box center [430, 550] width 106 height 12
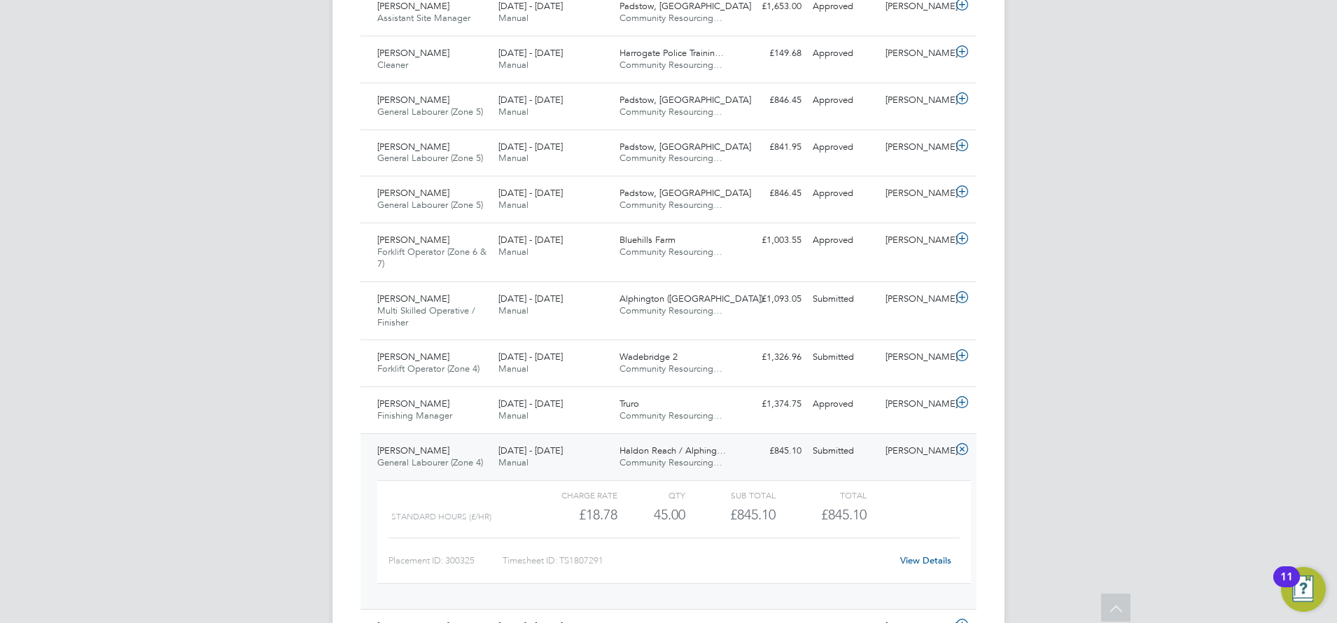
click at [936, 560] on link "View Details" at bounding box center [925, 560] width 51 height 12
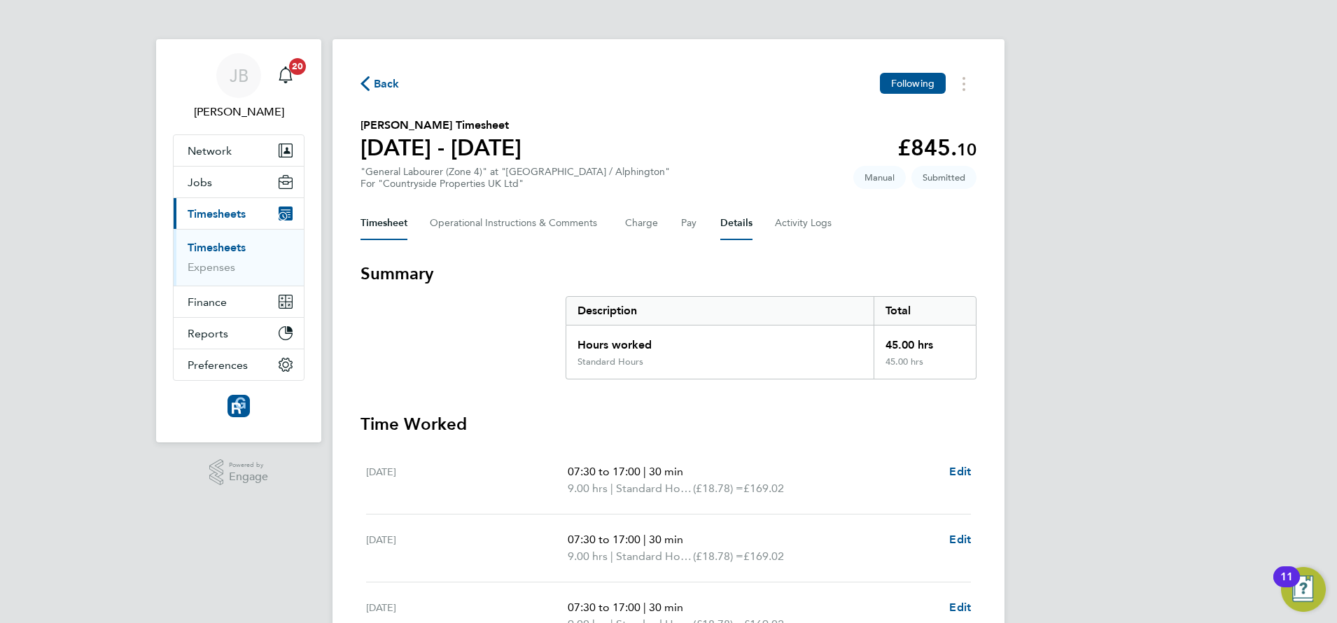
click at [720, 223] on button "Details" at bounding box center [736, 224] width 32 height 34
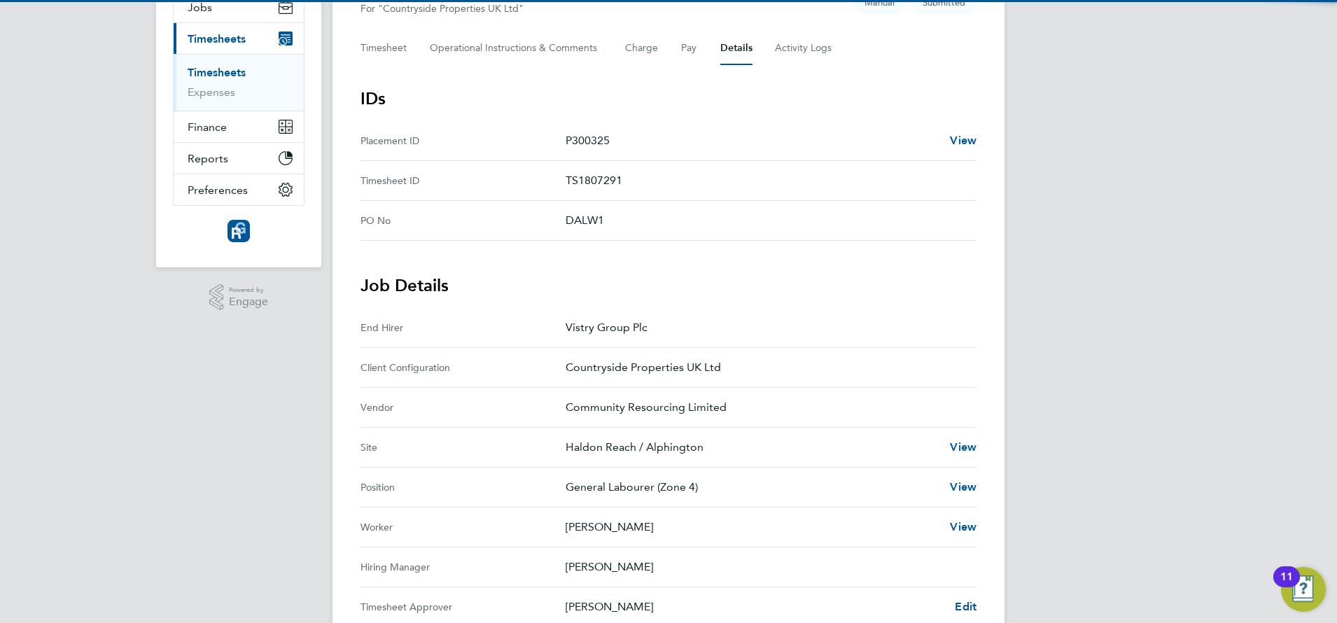
scroll to position [263, 0]
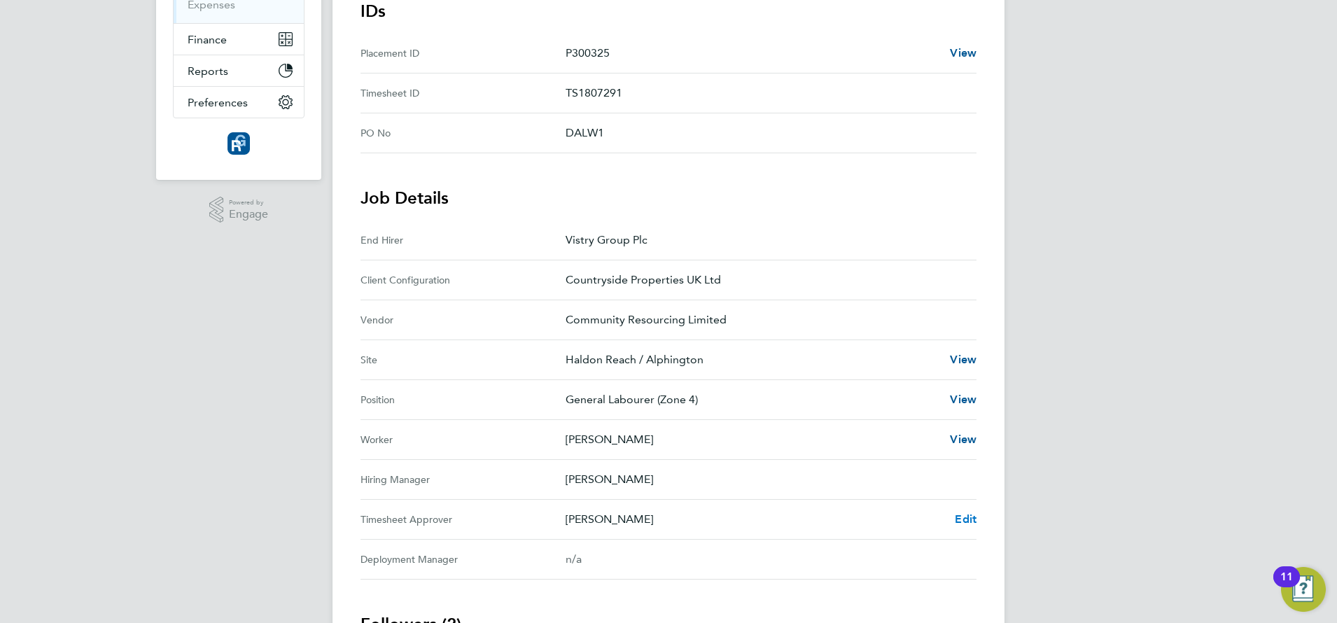
click at [972, 520] on span "Edit" at bounding box center [966, 518] width 22 height 13
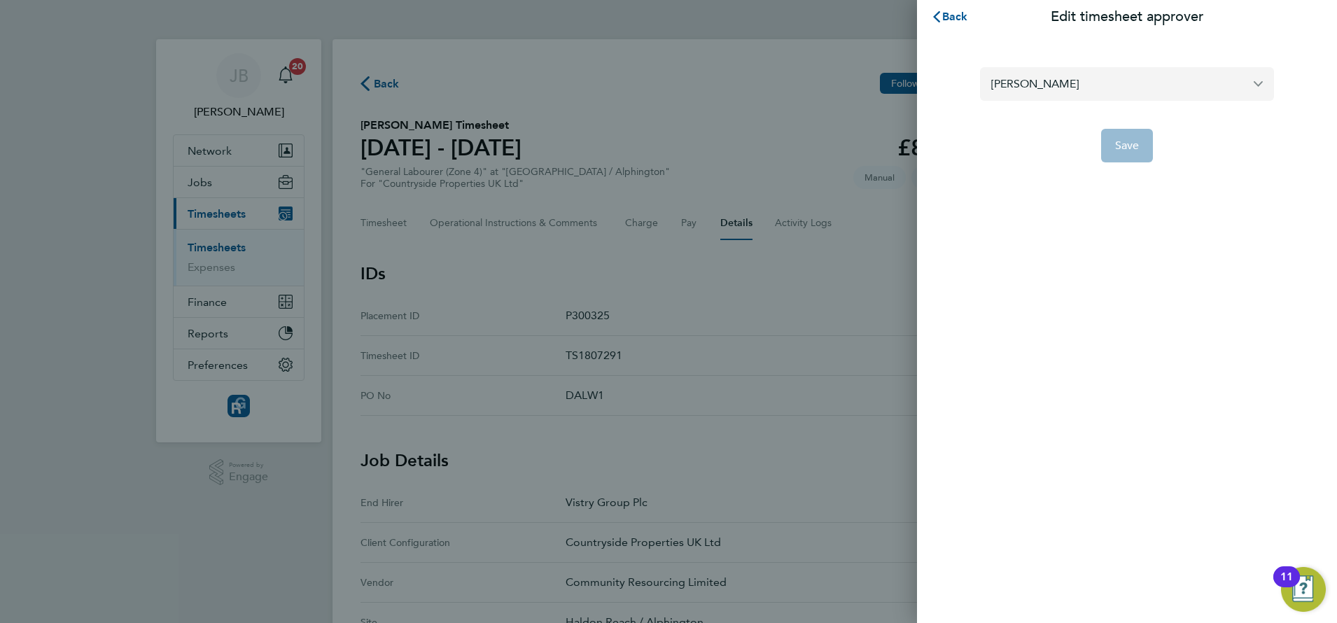
click at [1056, 83] on input "[PERSON_NAME]" at bounding box center [1127, 83] width 294 height 33
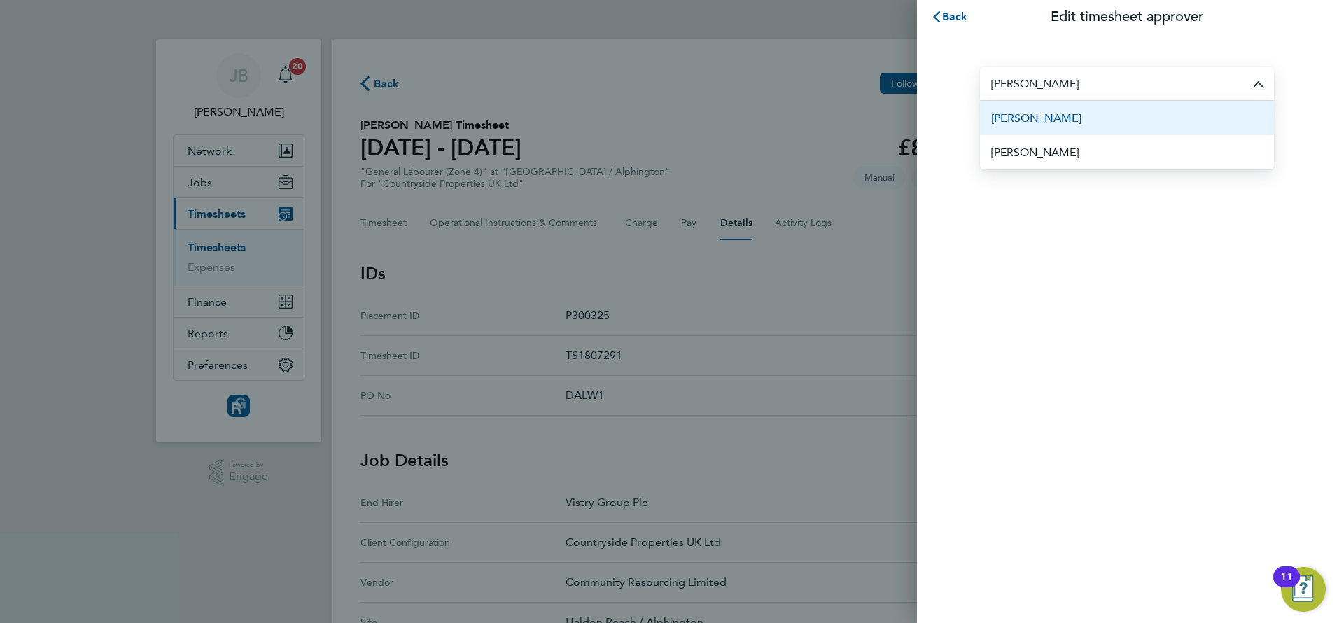
click at [1049, 117] on span "[PERSON_NAME]" at bounding box center [1036, 118] width 90 height 17
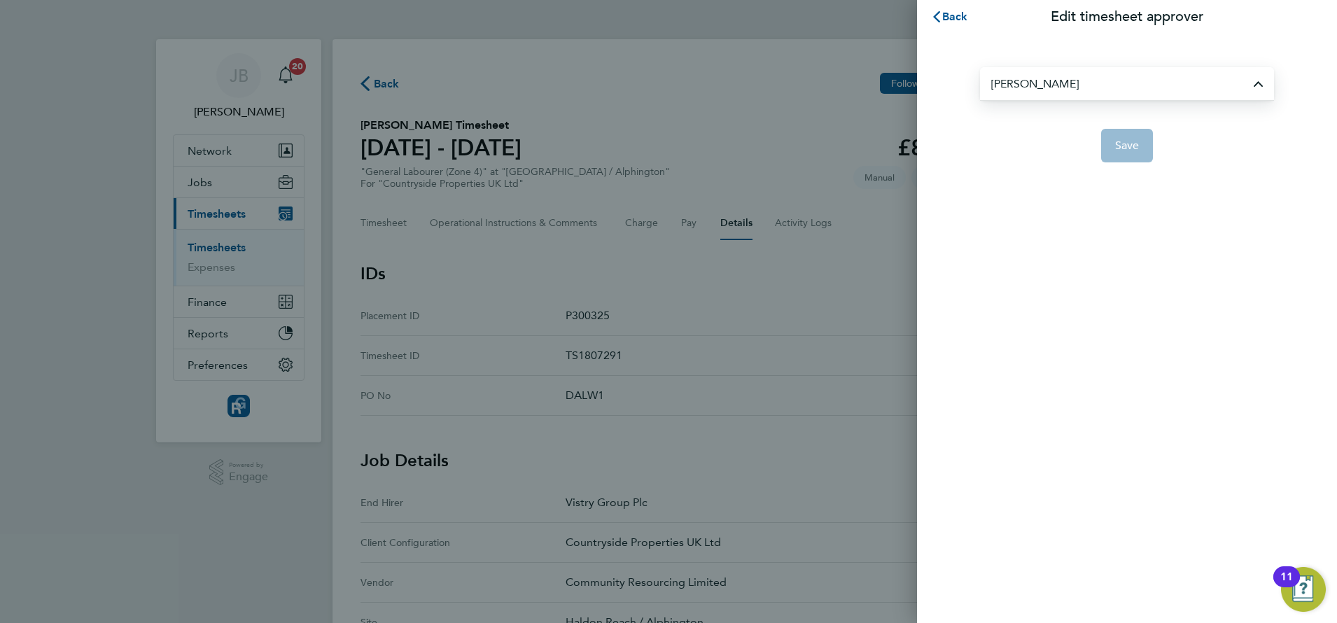
type input "[PERSON_NAME]"
click at [1136, 151] on span "Save" at bounding box center [1127, 146] width 25 height 14
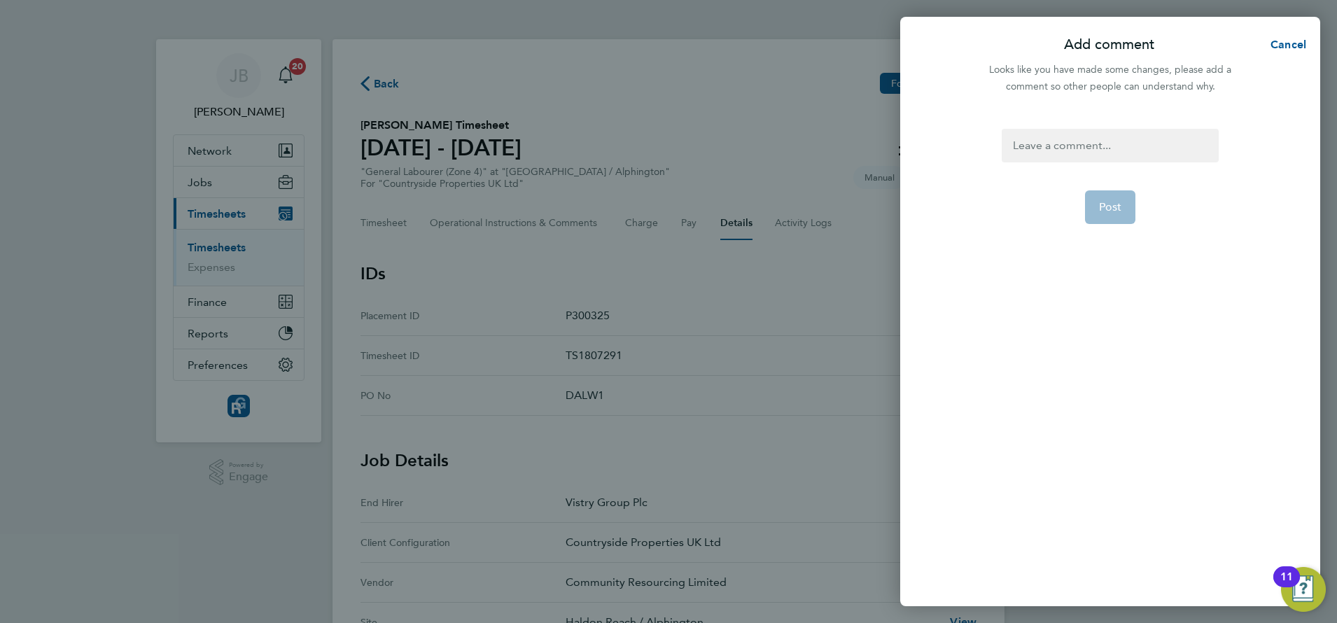
click at [1131, 154] on div at bounding box center [1110, 146] width 216 height 34
click at [1116, 218] on button "Post" at bounding box center [1110, 207] width 51 height 34
